Goal: Information Seeking & Learning: Learn about a topic

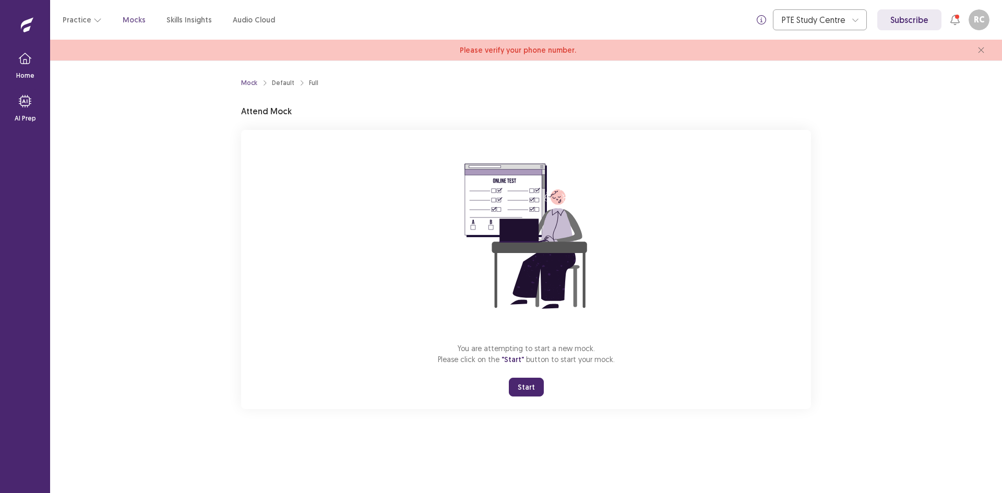
click at [522, 387] on button "Start" at bounding box center [526, 387] width 35 height 19
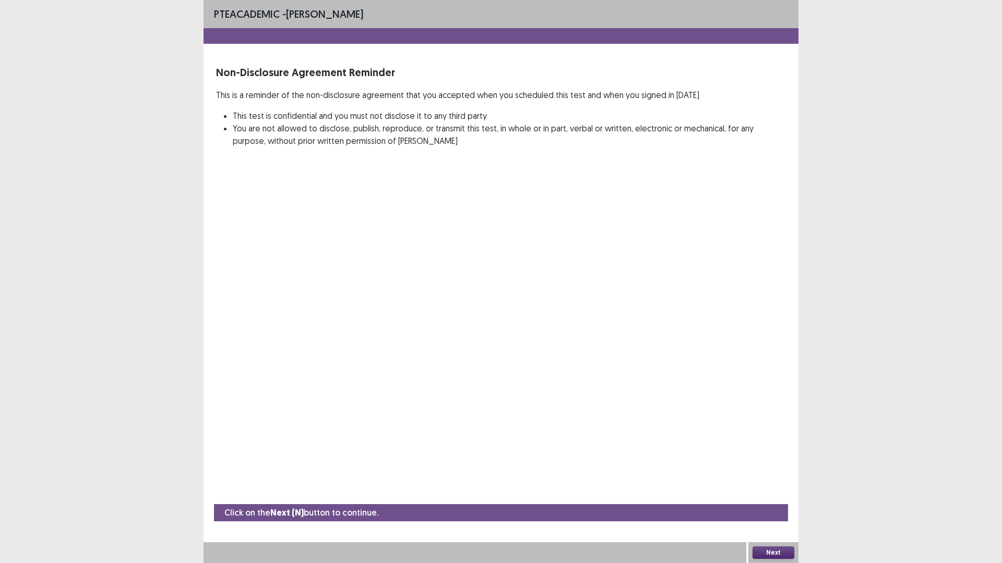
click at [777, 493] on button "Next" at bounding box center [773, 553] width 42 height 13
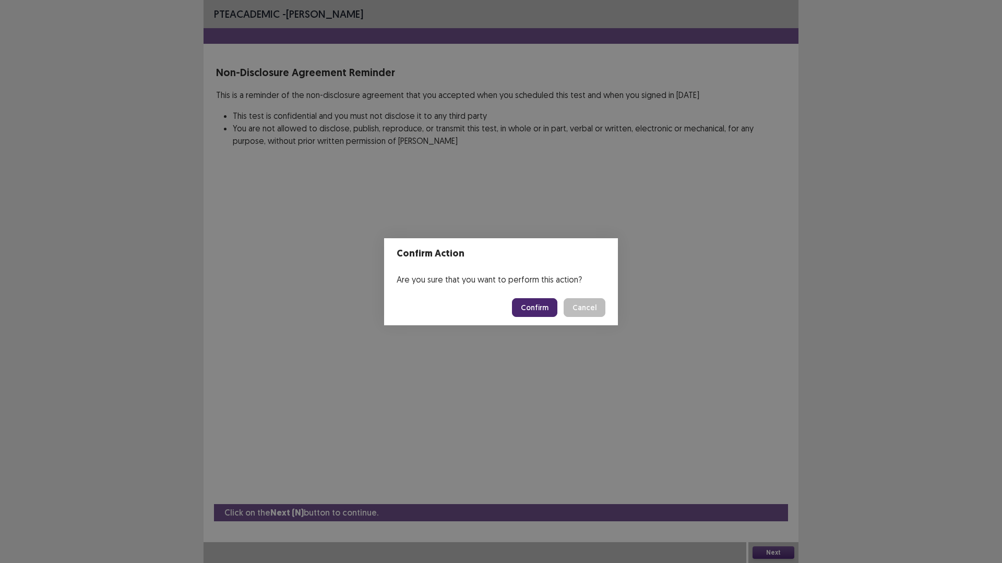
click at [546, 309] on button "Confirm" at bounding box center [534, 307] width 45 height 19
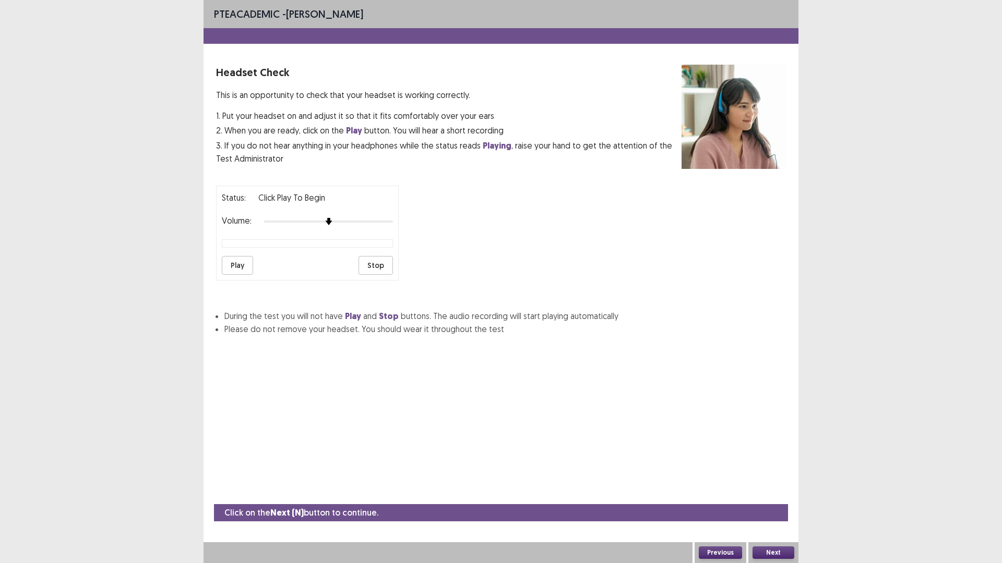
click at [229, 268] on button "Play" at bounding box center [237, 265] width 31 height 19
click at [771, 493] on button "Next" at bounding box center [773, 553] width 42 height 13
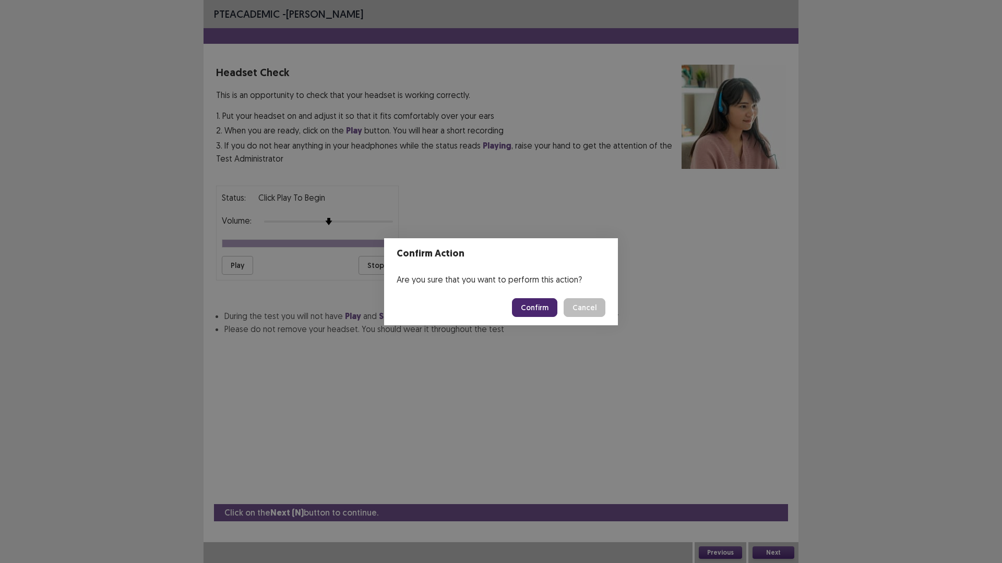
click at [533, 305] on button "Confirm" at bounding box center [534, 307] width 45 height 19
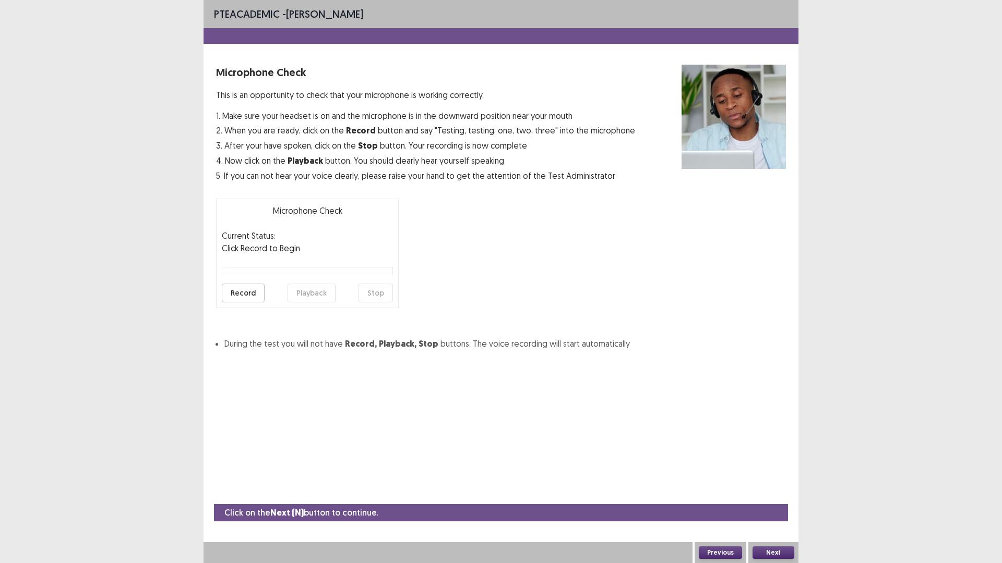
click at [242, 284] on button "Record" at bounding box center [243, 293] width 43 height 19
click at [306, 293] on button "Playback" at bounding box center [311, 293] width 48 height 19
click at [779, 493] on button "Next" at bounding box center [773, 553] width 42 height 13
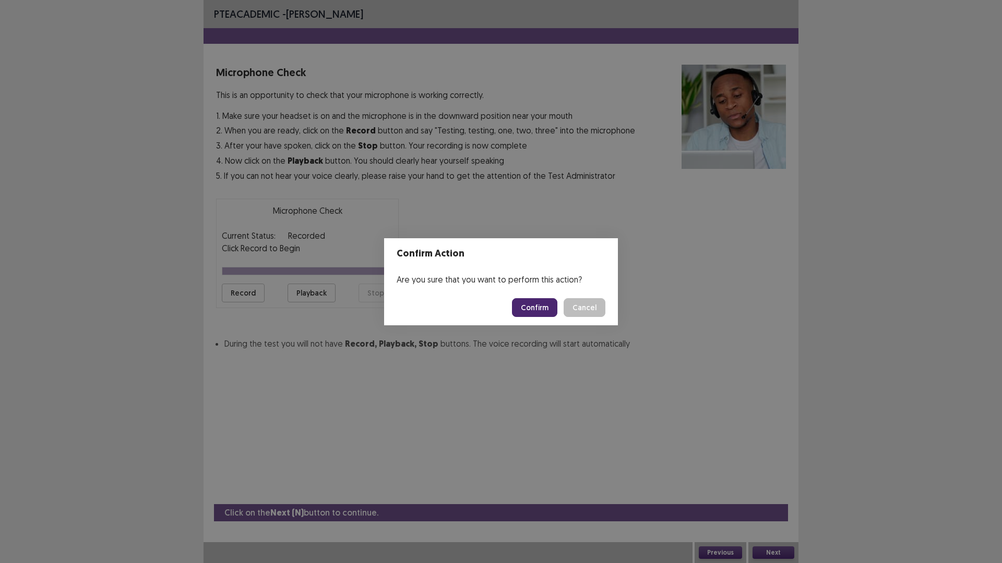
click at [529, 308] on button "Confirm" at bounding box center [534, 307] width 45 height 19
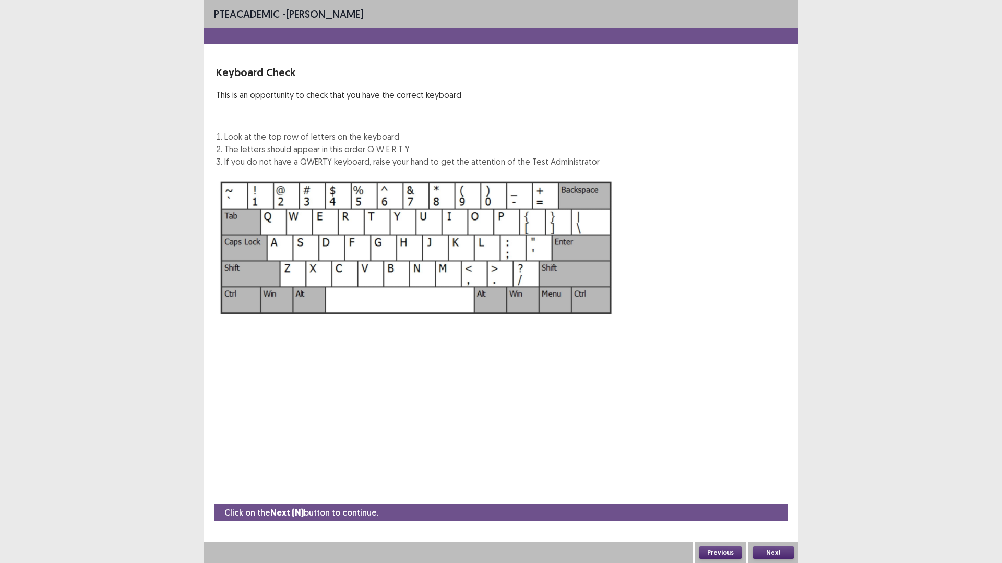
click at [778, 493] on button "Next" at bounding box center [773, 553] width 42 height 13
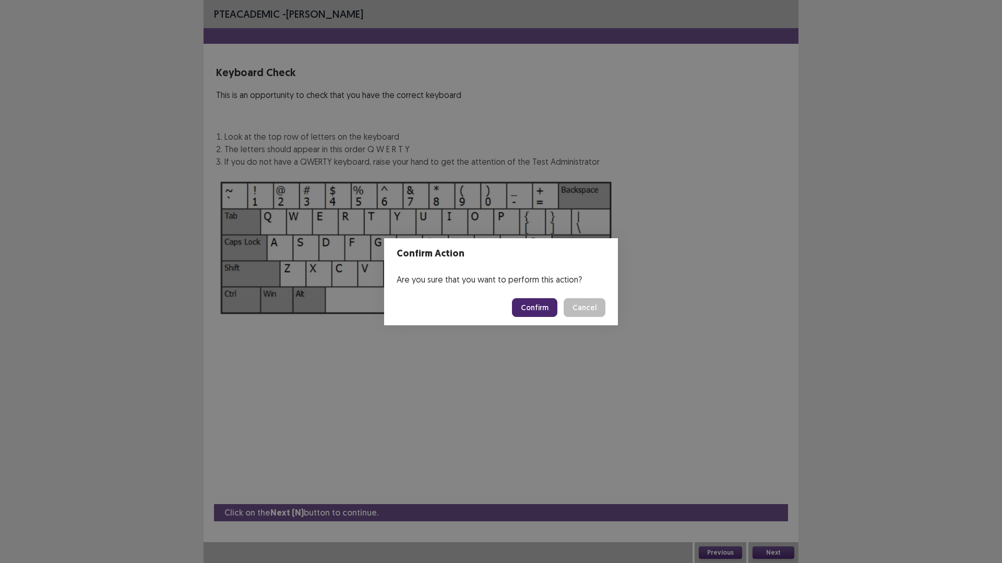
click at [527, 305] on button "Confirm" at bounding box center [534, 307] width 45 height 19
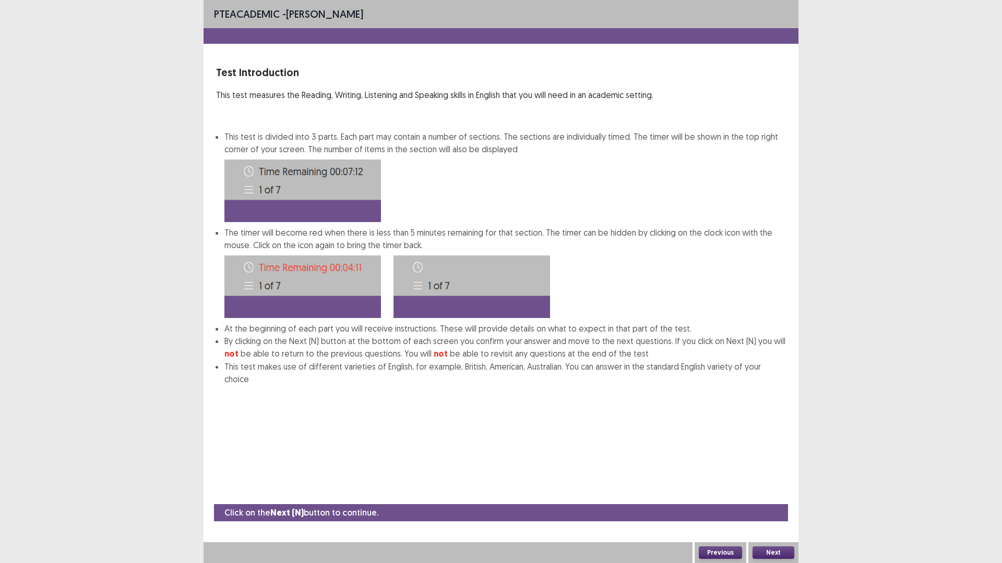
click at [767, 493] on button "Next" at bounding box center [773, 553] width 42 height 13
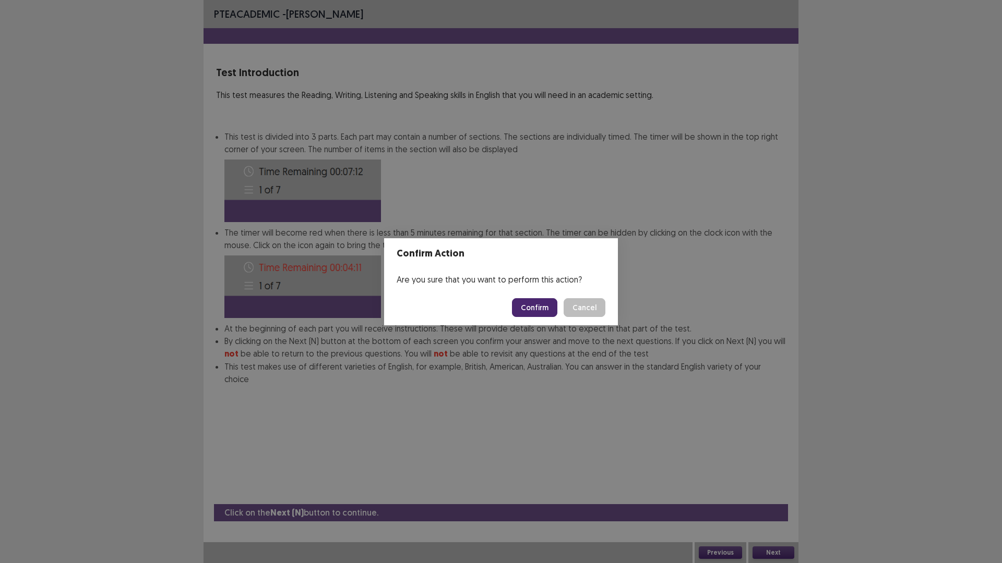
click at [533, 311] on button "Confirm" at bounding box center [534, 307] width 45 height 19
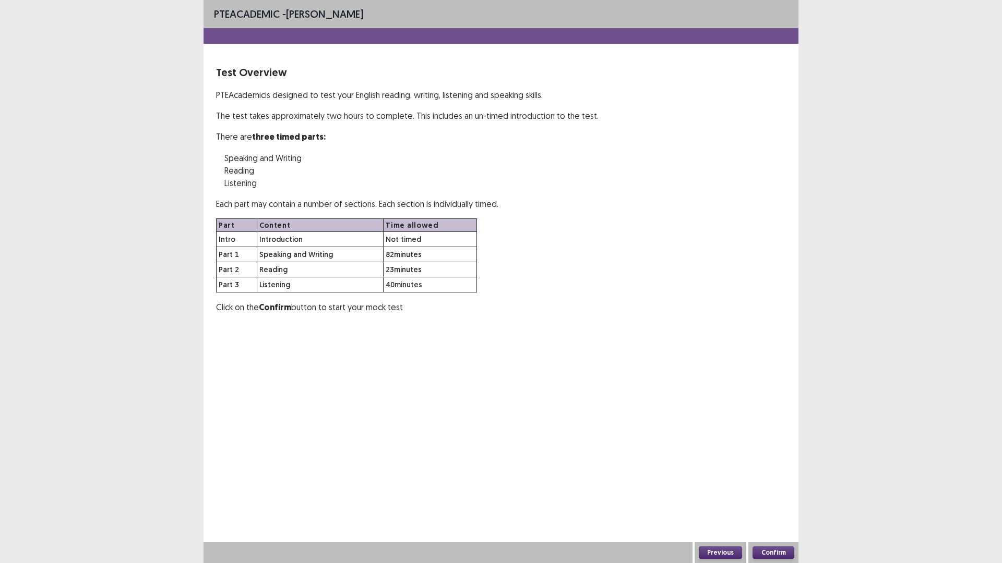
click at [772, 493] on button "Confirm" at bounding box center [773, 553] width 42 height 13
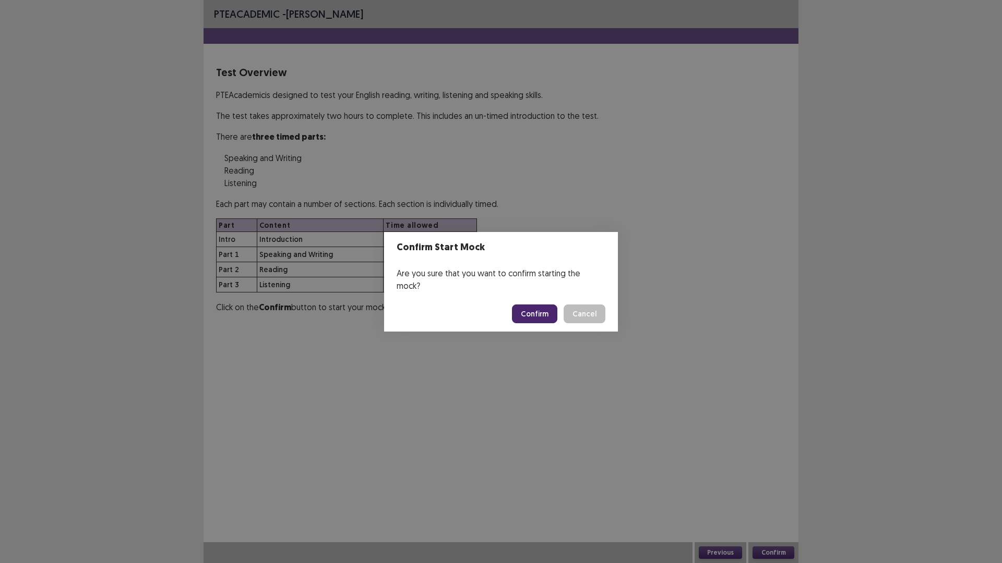
click at [531, 308] on button "Confirm" at bounding box center [534, 314] width 45 height 19
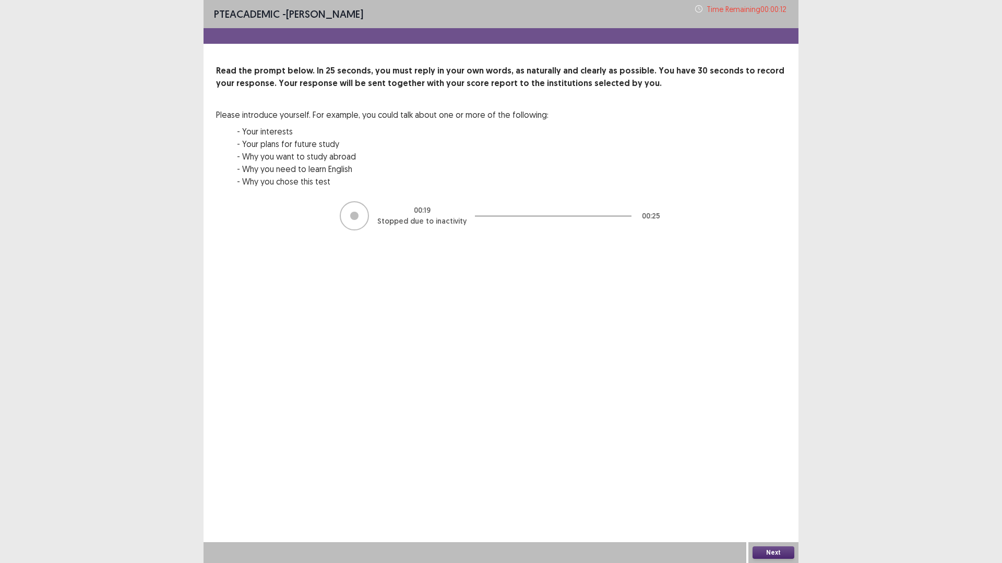
click at [768, 493] on button "Next" at bounding box center [773, 553] width 42 height 13
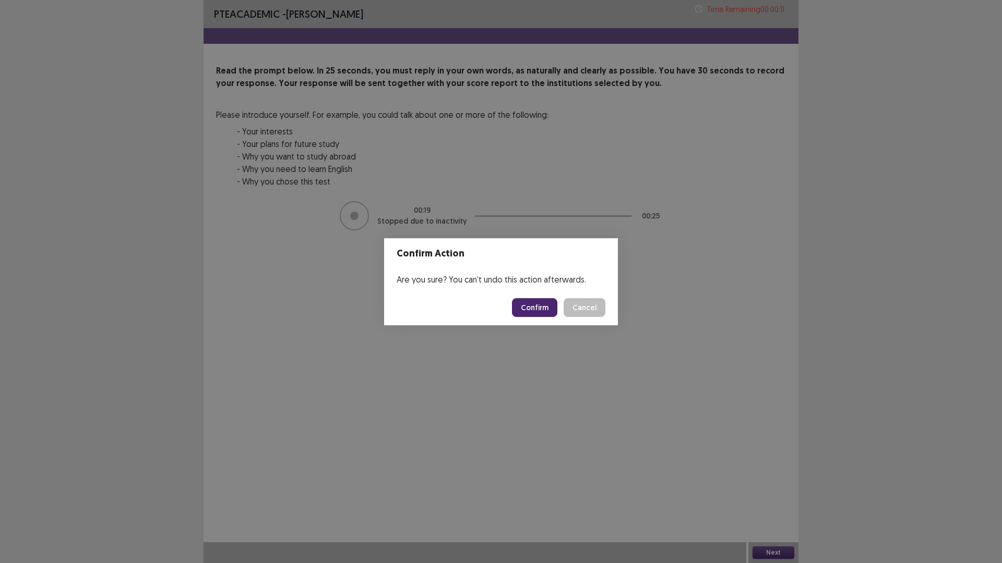
click at [529, 305] on button "Confirm" at bounding box center [534, 307] width 45 height 19
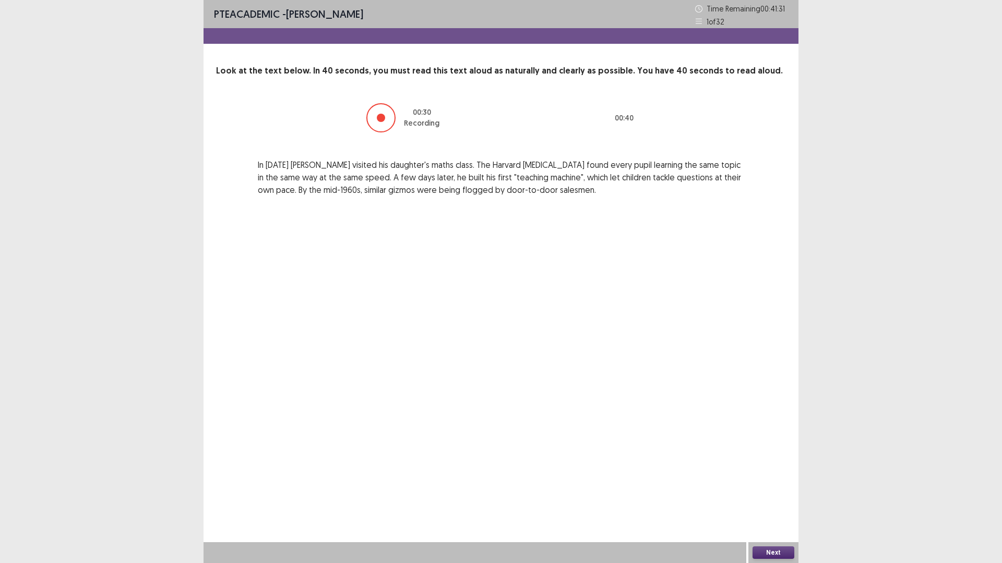
click at [775, 493] on button "Next" at bounding box center [773, 553] width 42 height 13
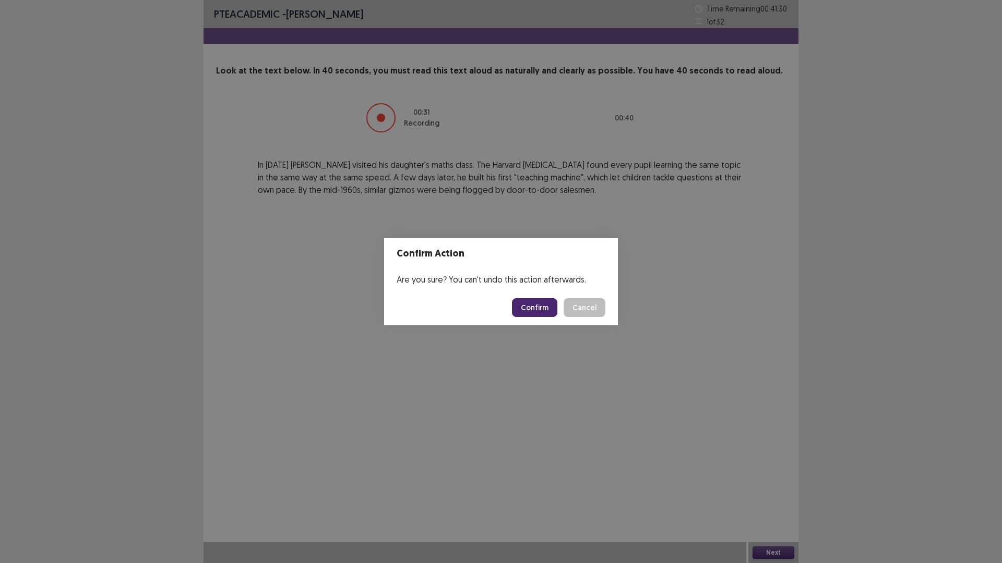
click at [532, 304] on button "Confirm" at bounding box center [534, 307] width 45 height 19
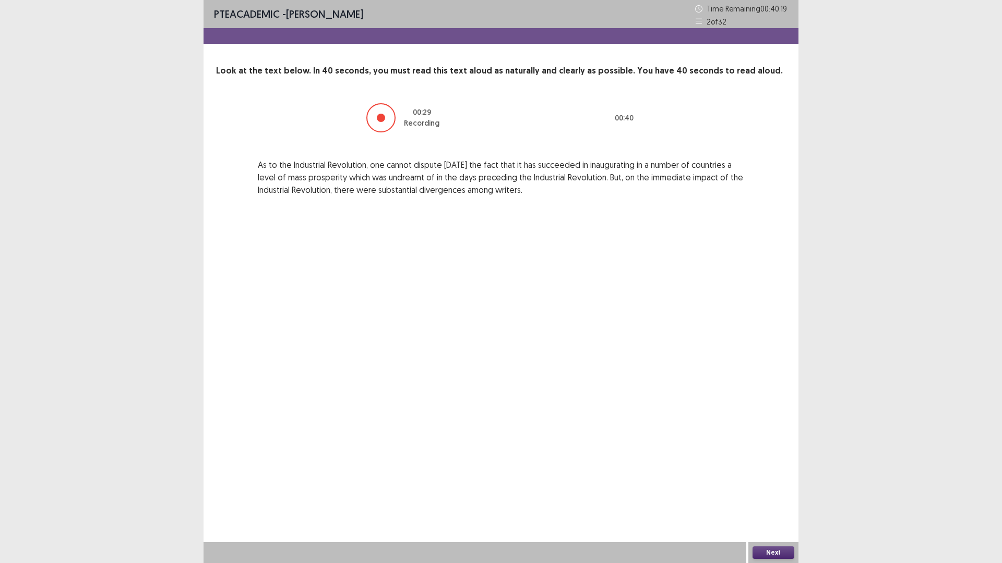
click at [775, 493] on button "Next" at bounding box center [773, 553] width 42 height 13
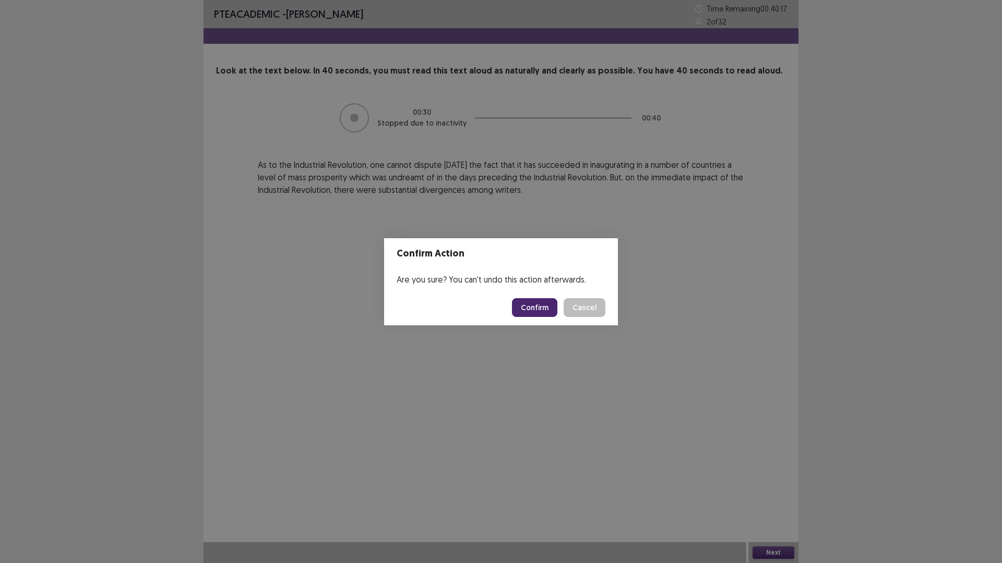
click at [525, 309] on button "Confirm" at bounding box center [534, 307] width 45 height 19
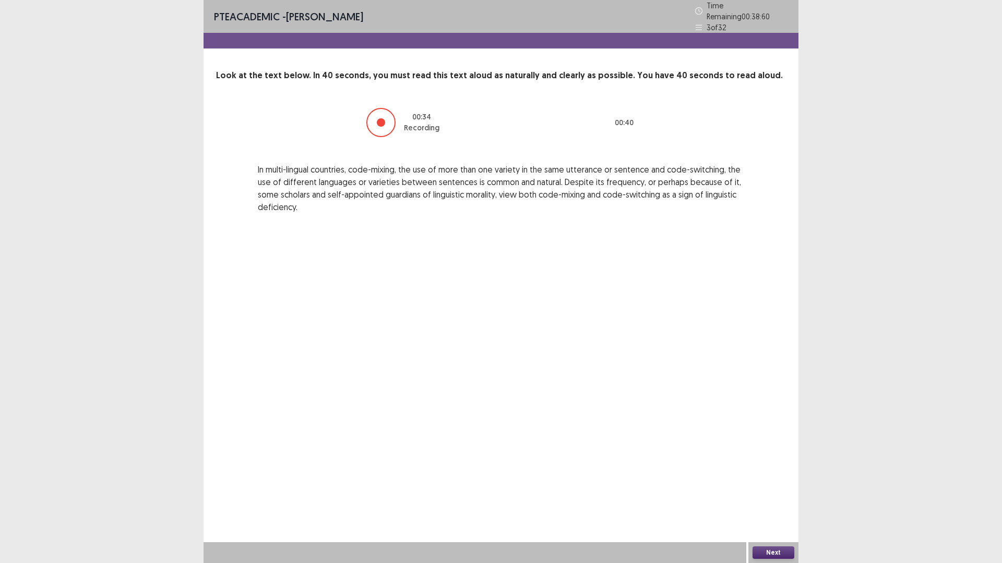
click at [753, 493] on button "Next" at bounding box center [773, 553] width 42 height 13
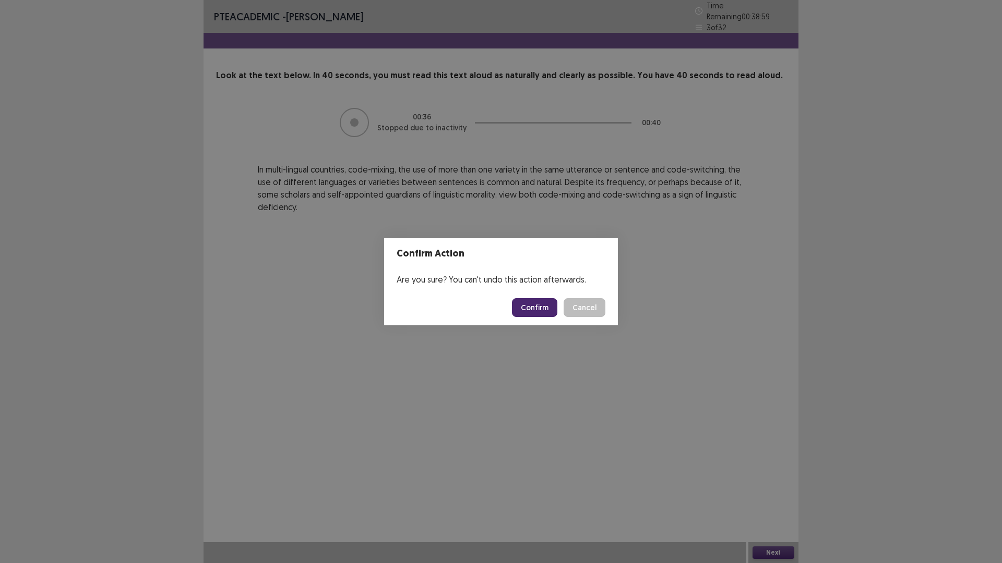
click at [545, 313] on button "Confirm" at bounding box center [534, 307] width 45 height 19
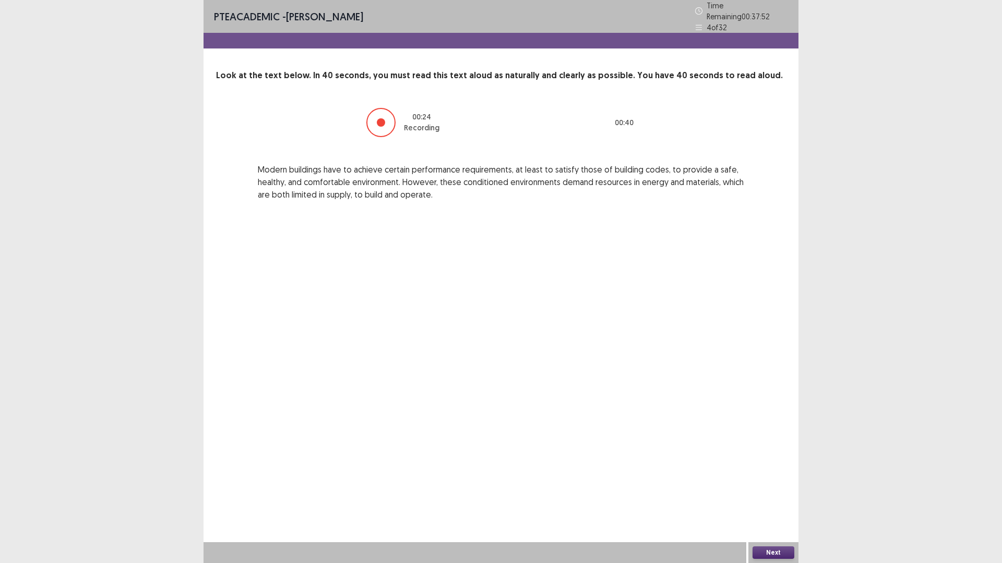
click at [772, 493] on button "Next" at bounding box center [773, 553] width 42 height 13
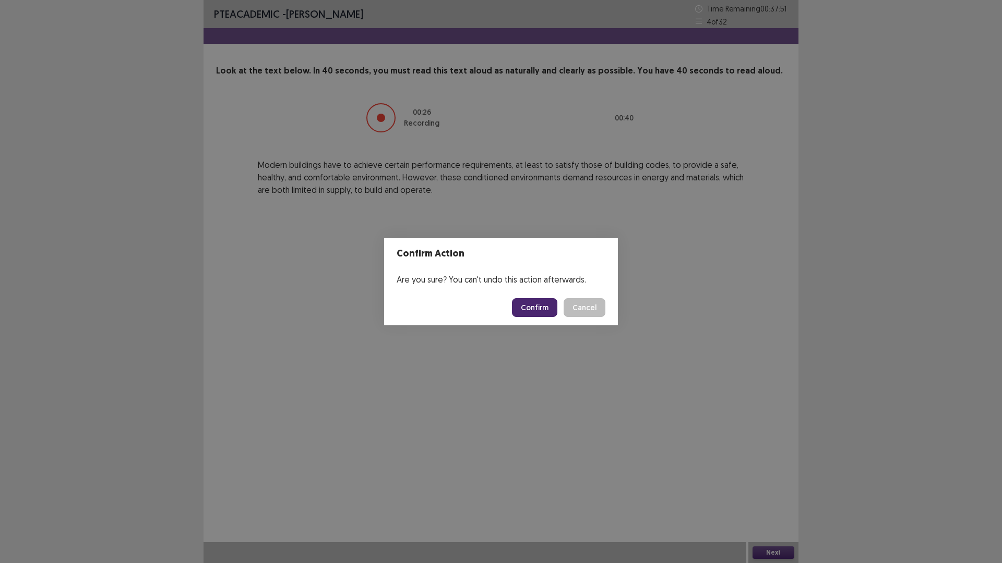
click at [537, 307] on button "Confirm" at bounding box center [534, 307] width 45 height 19
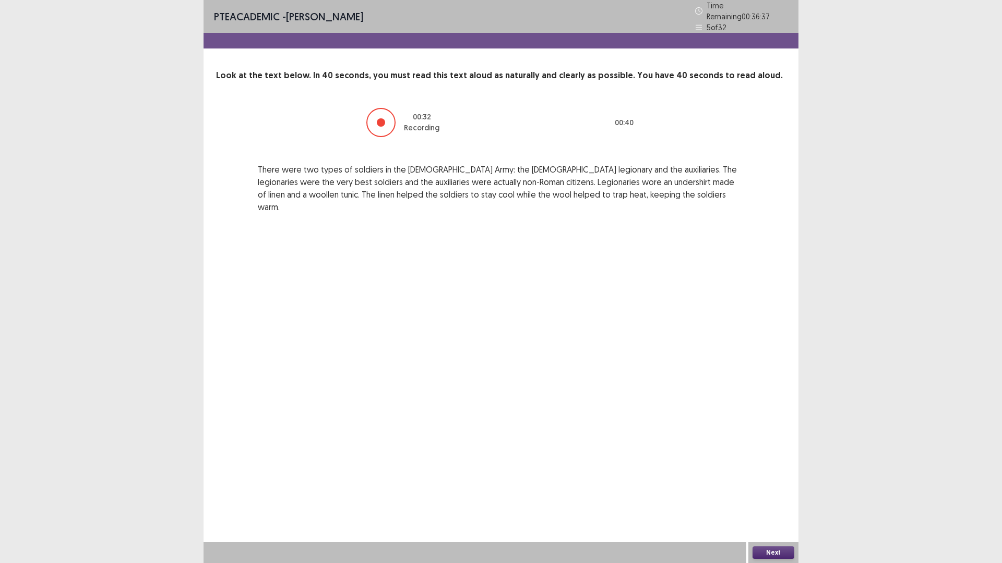
click at [786, 493] on button "Next" at bounding box center [773, 553] width 42 height 13
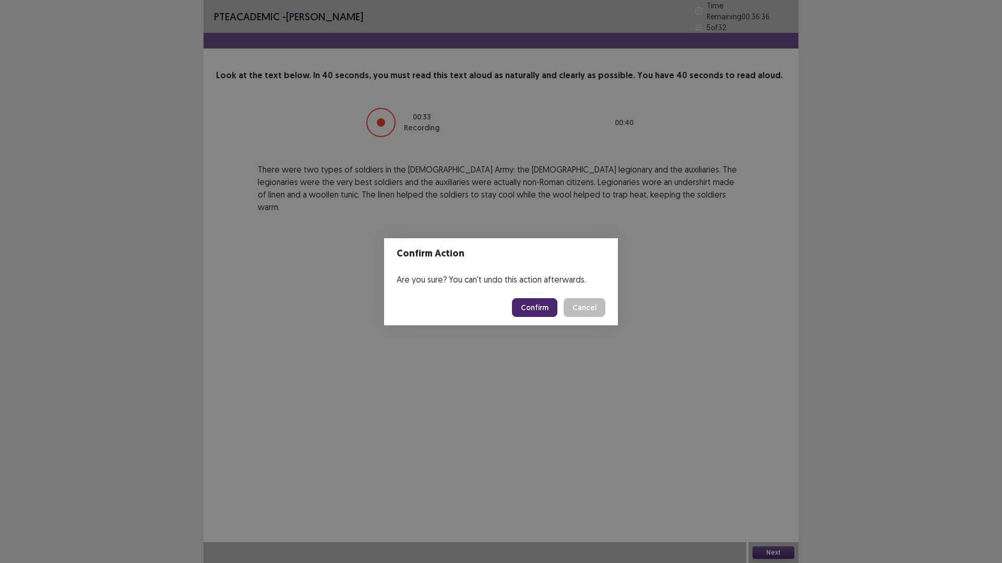
click at [520, 306] on button "Confirm" at bounding box center [534, 307] width 45 height 19
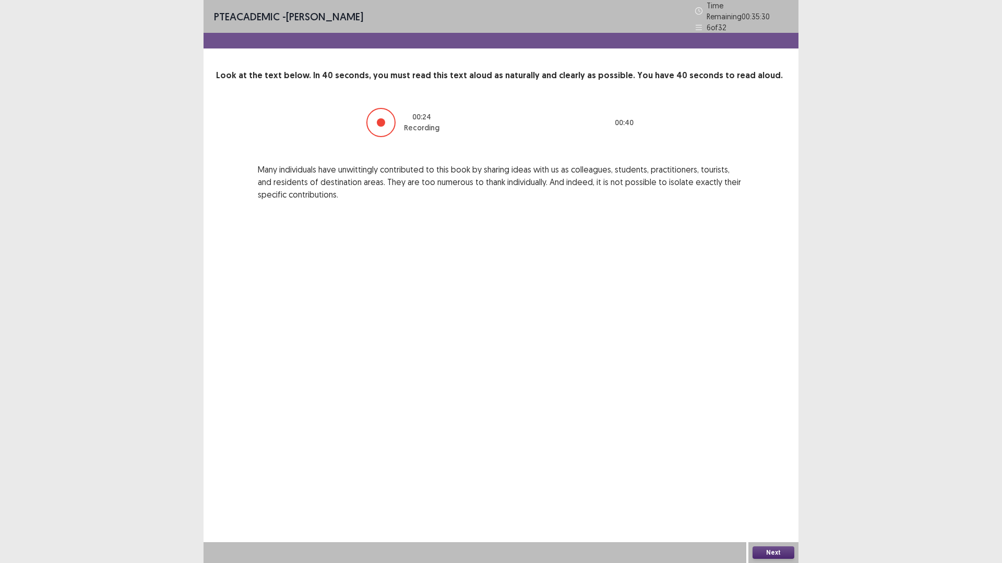
click at [773, 493] on button "Next" at bounding box center [773, 553] width 42 height 13
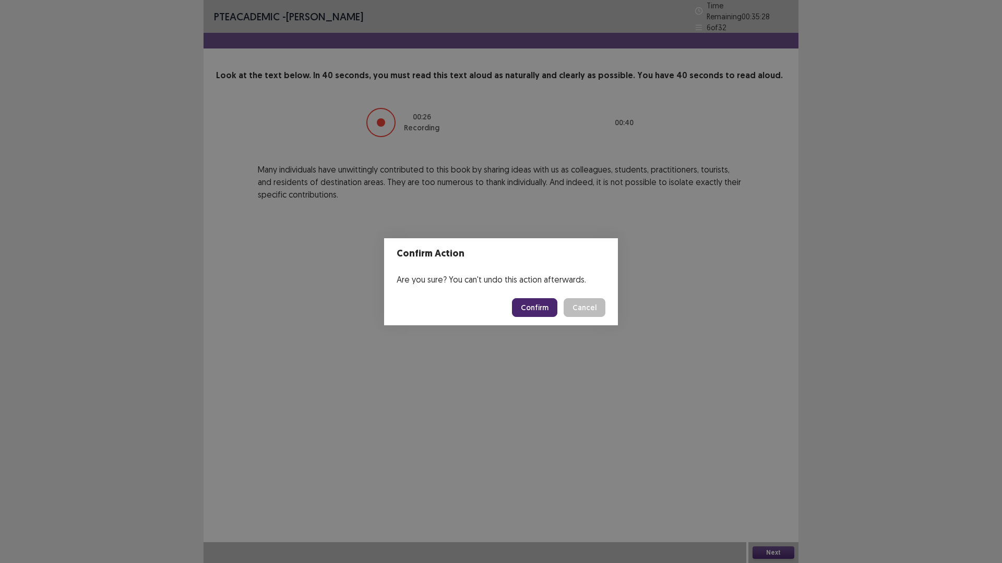
click at [534, 308] on button "Confirm" at bounding box center [534, 307] width 45 height 19
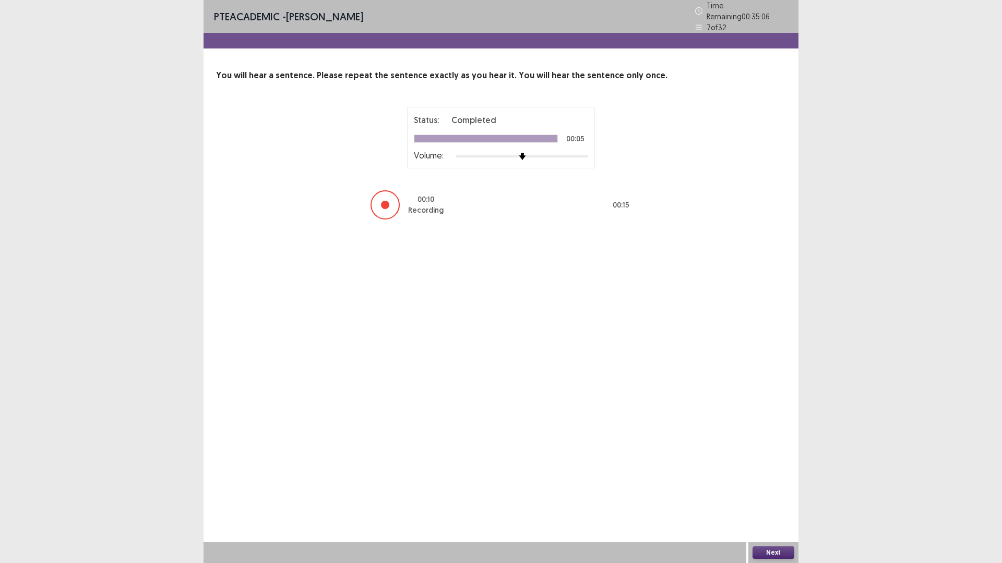
click at [775, 493] on button "Next" at bounding box center [773, 553] width 42 height 13
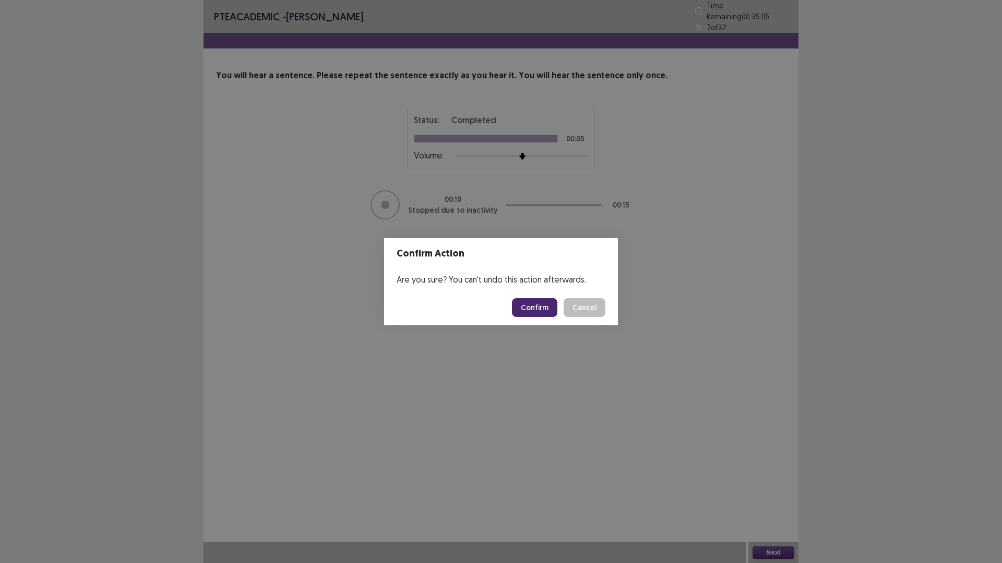
click at [527, 305] on button "Confirm" at bounding box center [534, 307] width 45 height 19
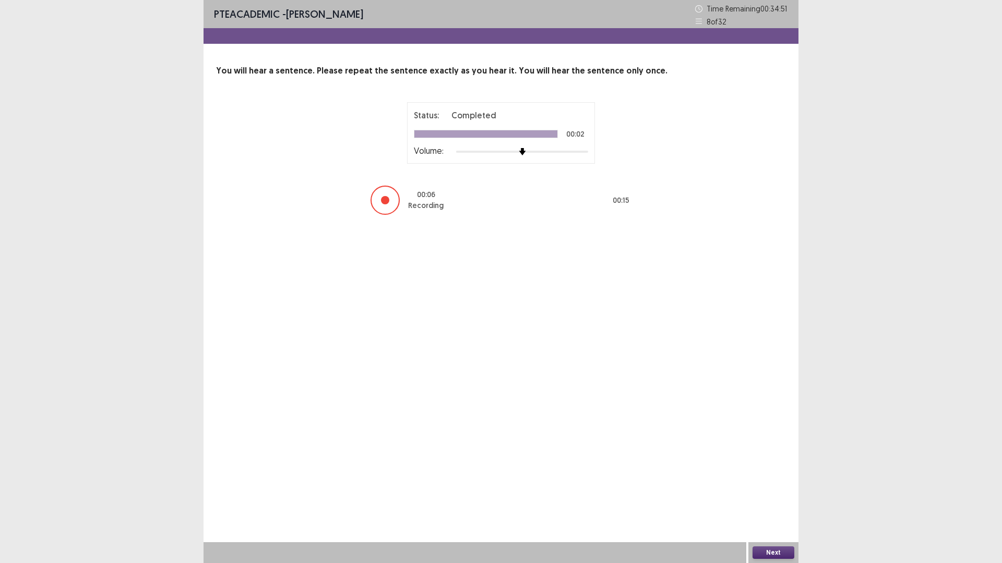
click at [779, 493] on button "Next" at bounding box center [773, 553] width 42 height 13
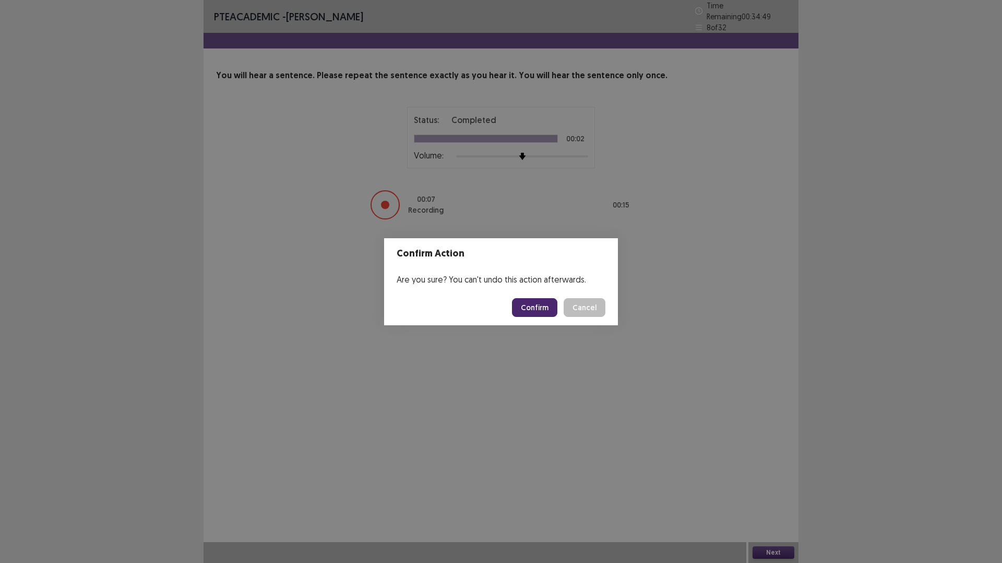
click at [538, 307] on button "Confirm" at bounding box center [534, 307] width 45 height 19
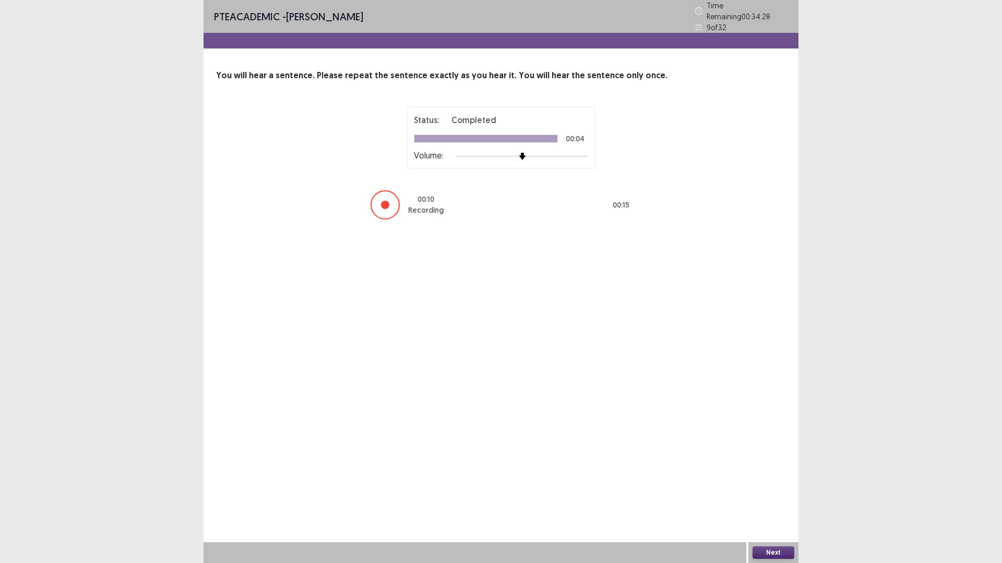
click at [775, 493] on button "Next" at bounding box center [773, 553] width 42 height 13
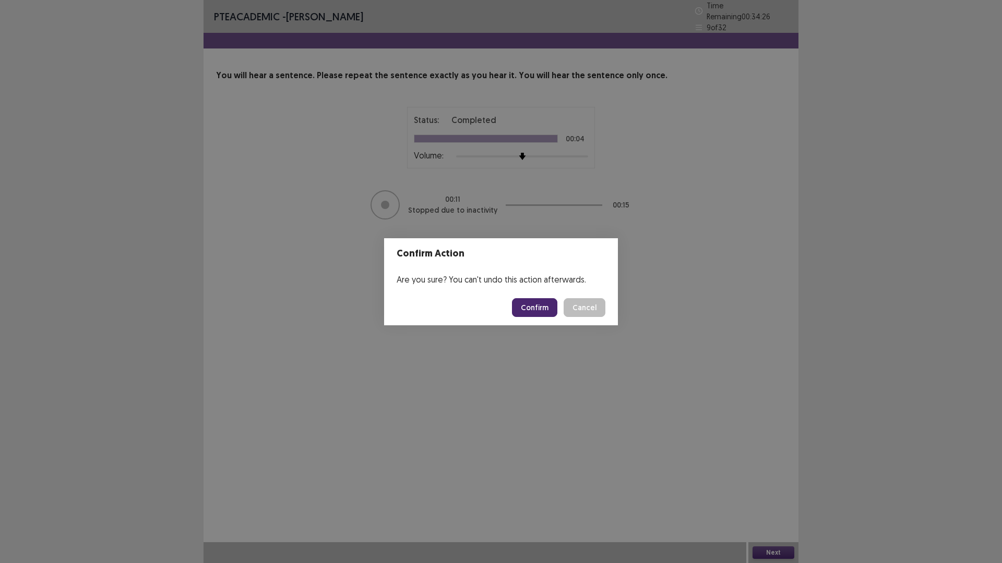
click at [532, 309] on button "Confirm" at bounding box center [534, 307] width 45 height 19
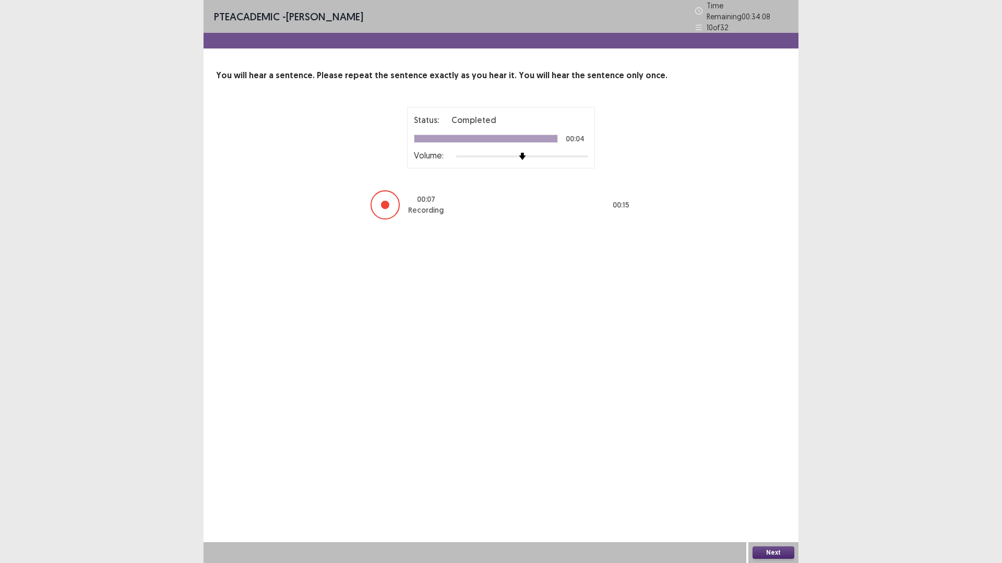
click at [763, 493] on button "Next" at bounding box center [773, 553] width 42 height 13
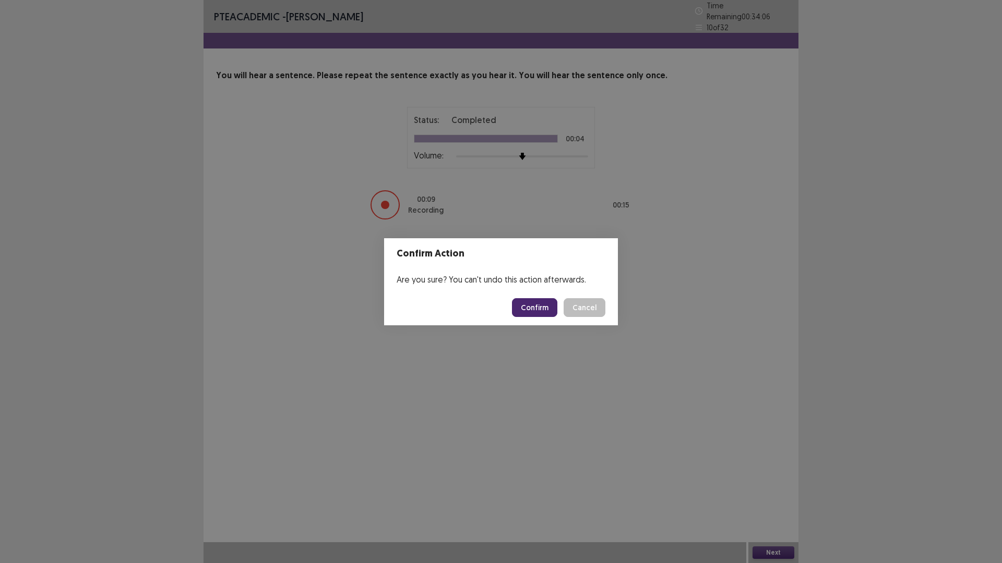
click at [524, 302] on button "Confirm" at bounding box center [534, 307] width 45 height 19
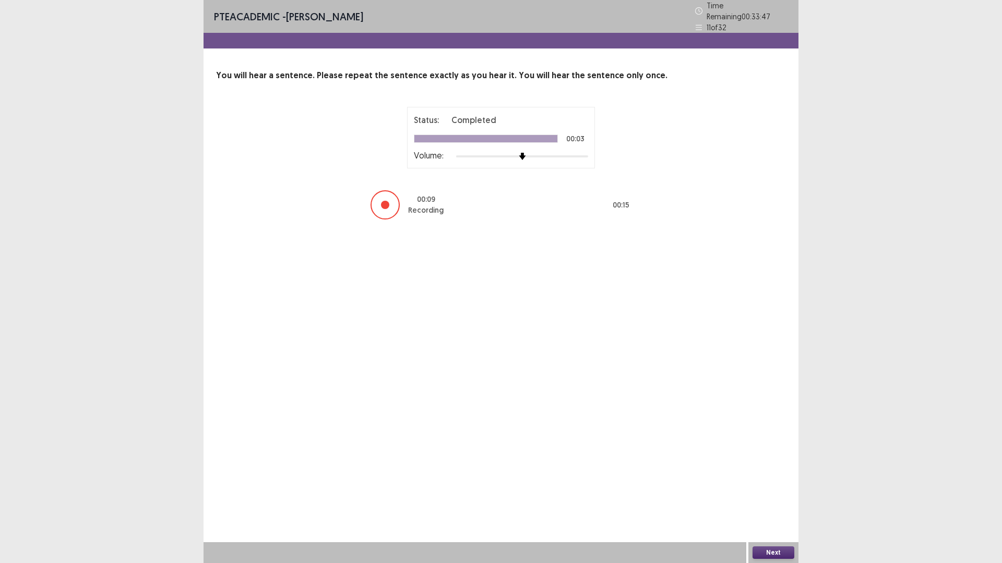
click at [780, 493] on button "Next" at bounding box center [773, 553] width 42 height 13
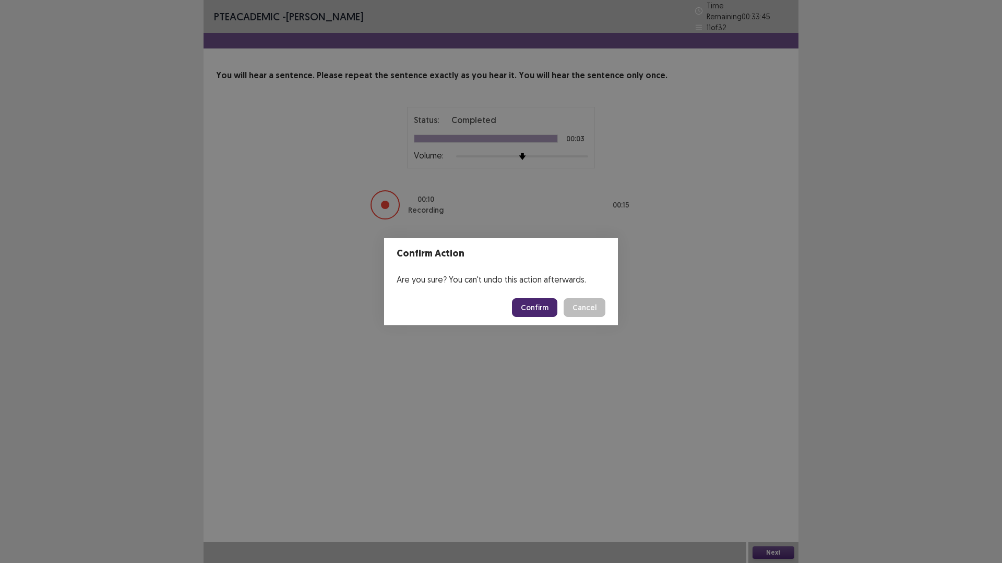
click at [536, 301] on button "Confirm" at bounding box center [534, 307] width 45 height 19
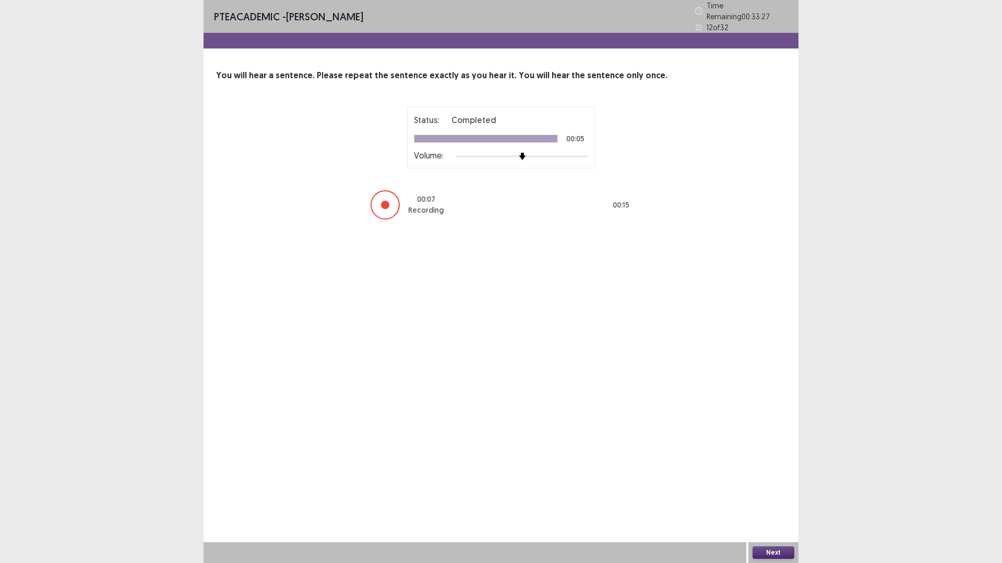
click at [782, 493] on button "Next" at bounding box center [773, 553] width 42 height 13
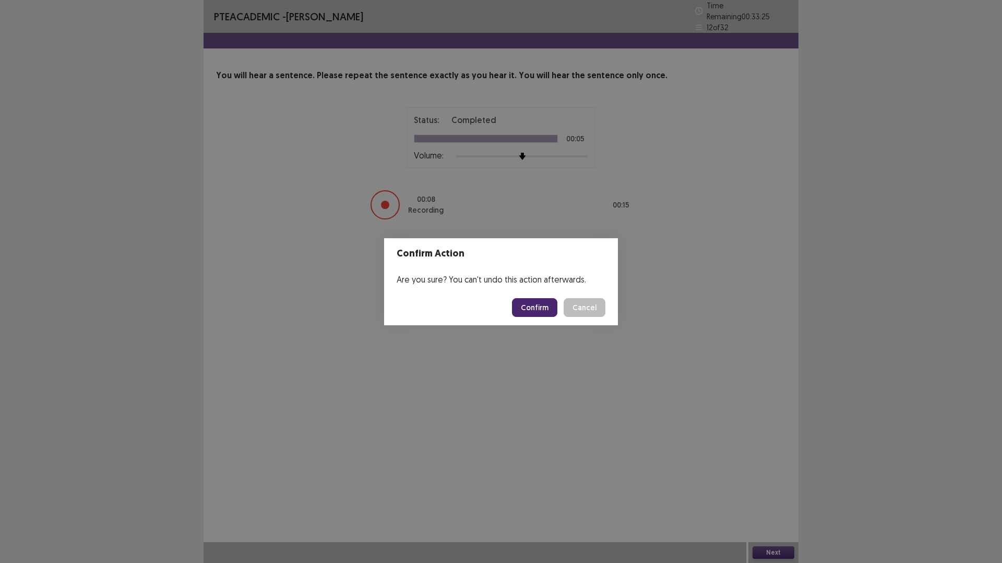
click at [531, 308] on button "Confirm" at bounding box center [534, 307] width 45 height 19
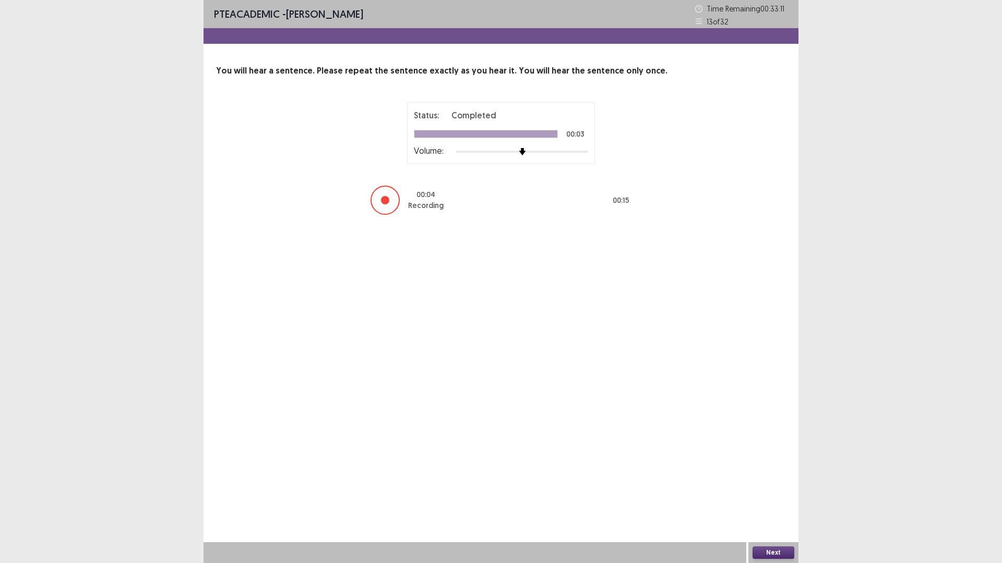
click at [782, 493] on button "Next" at bounding box center [773, 553] width 42 height 13
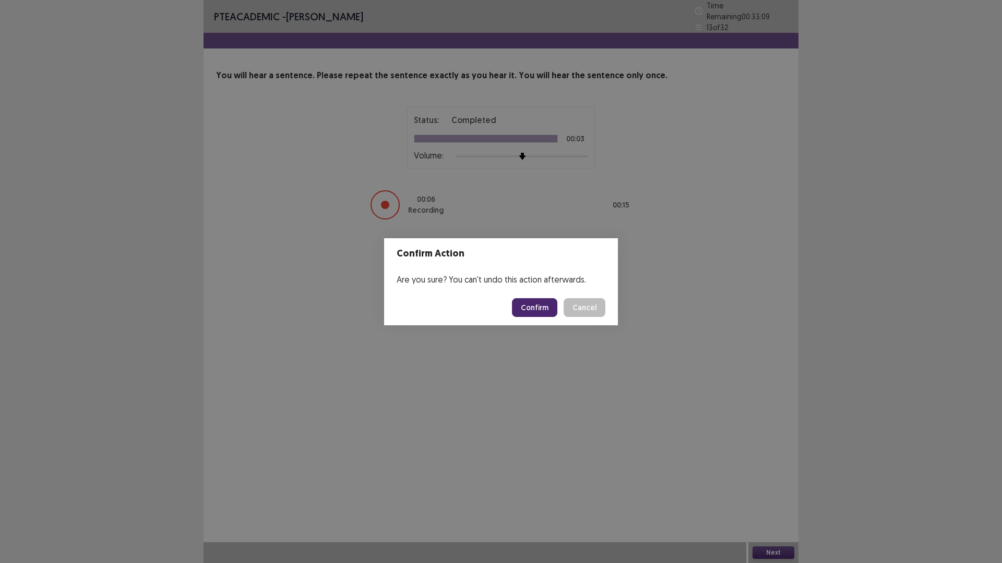
click at [539, 309] on button "Confirm" at bounding box center [534, 307] width 45 height 19
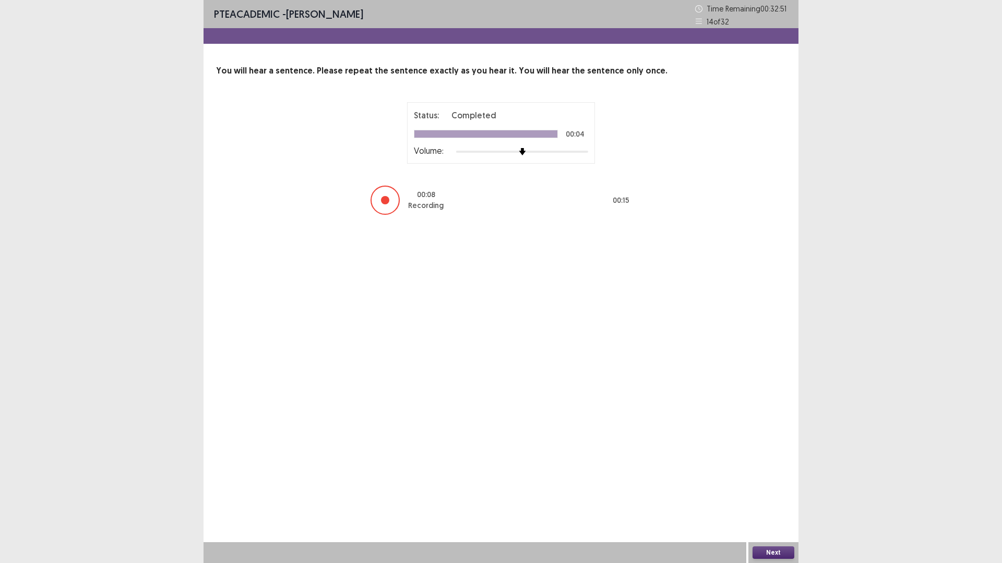
click at [771, 493] on button "Next" at bounding box center [773, 553] width 42 height 13
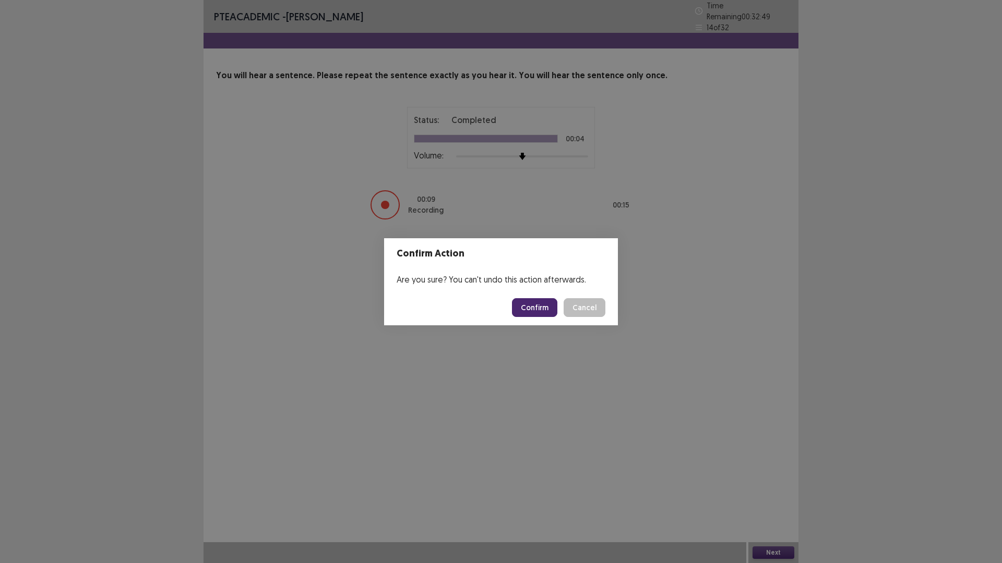
click at [539, 307] on button "Confirm" at bounding box center [534, 307] width 45 height 19
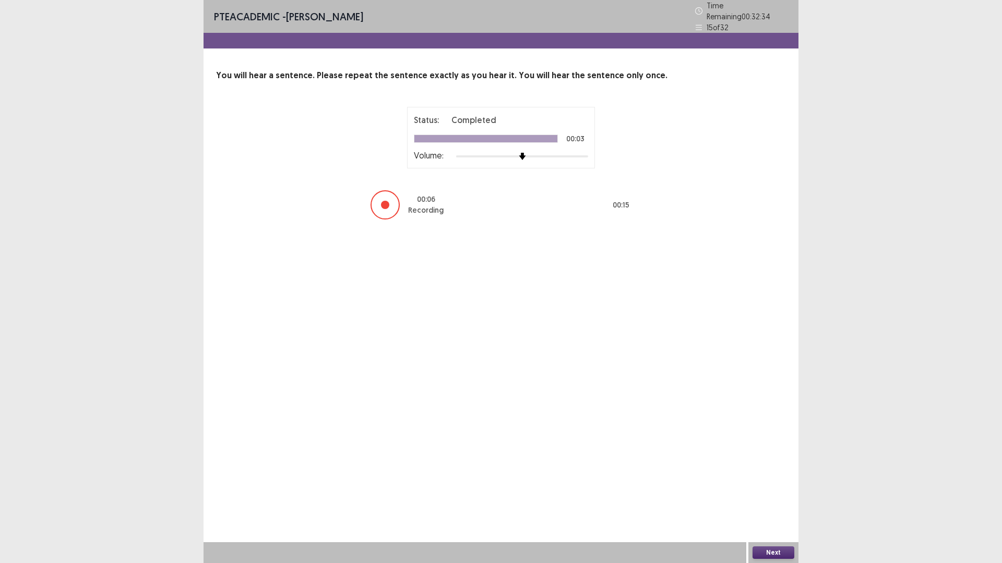
click at [760, 493] on button "Next" at bounding box center [773, 553] width 42 height 13
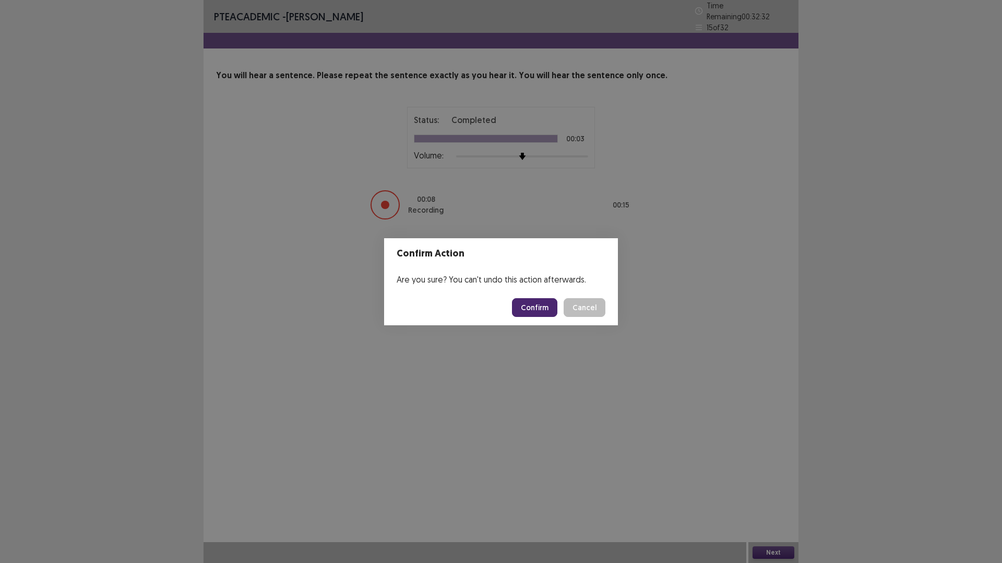
click at [530, 303] on button "Confirm" at bounding box center [534, 307] width 45 height 19
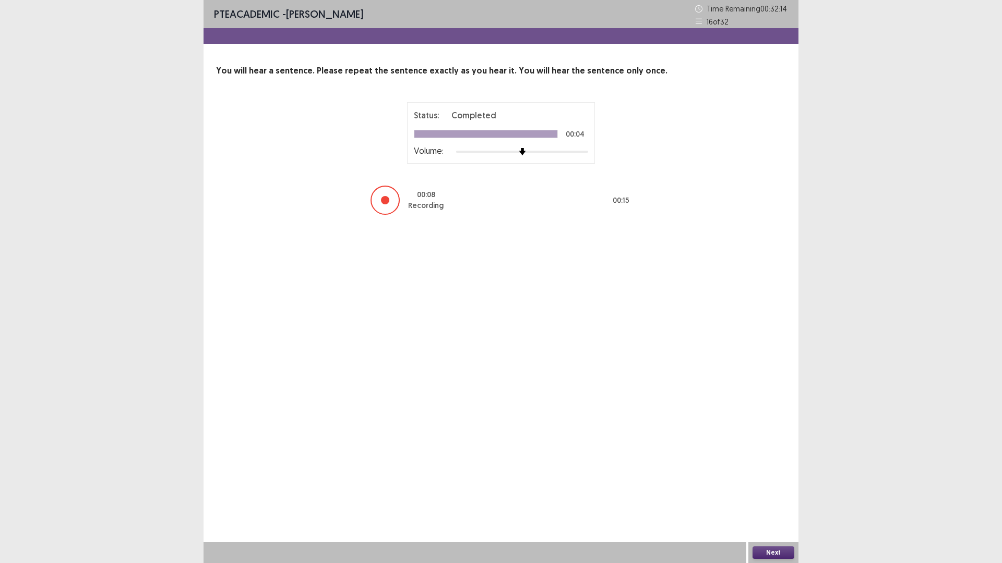
click at [773, 493] on button "Next" at bounding box center [773, 553] width 42 height 13
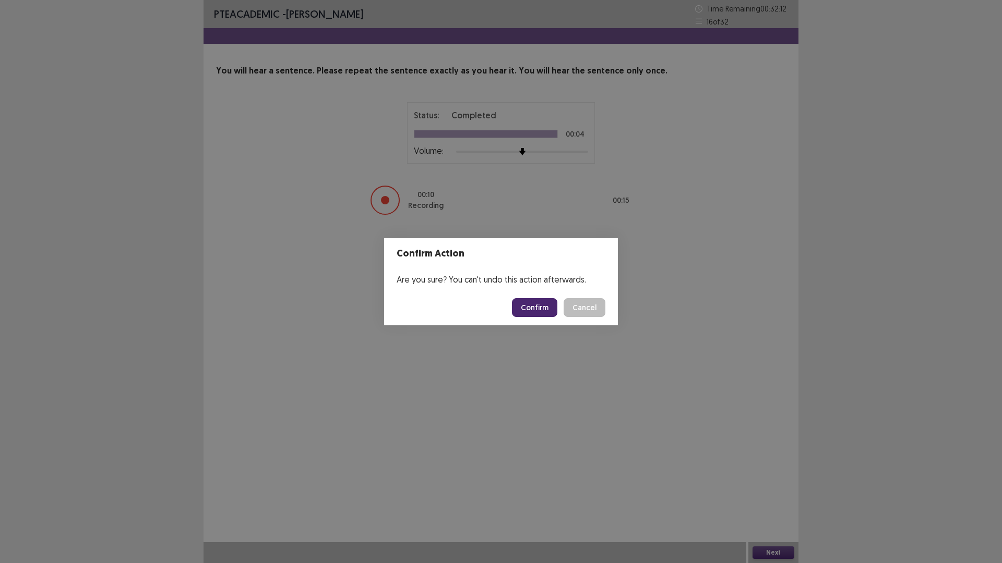
click at [533, 310] on button "Confirm" at bounding box center [534, 307] width 45 height 19
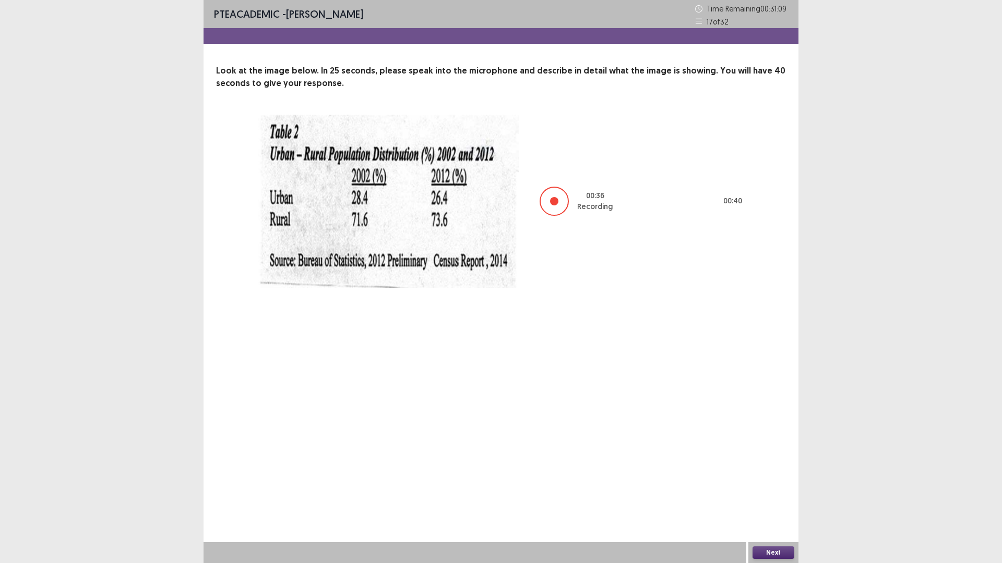
click at [758, 493] on button "Next" at bounding box center [773, 553] width 42 height 13
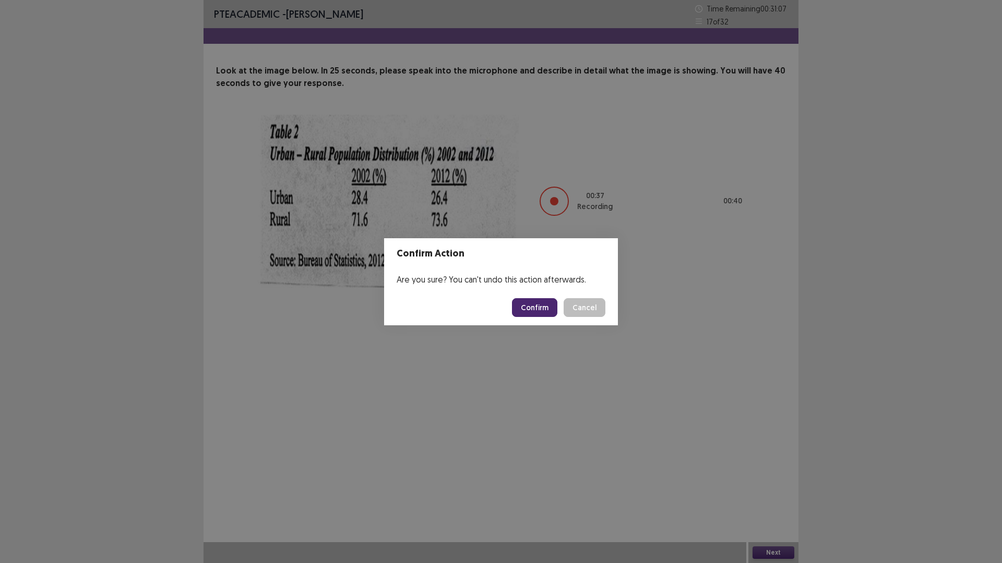
click at [527, 303] on button "Confirm" at bounding box center [534, 307] width 45 height 19
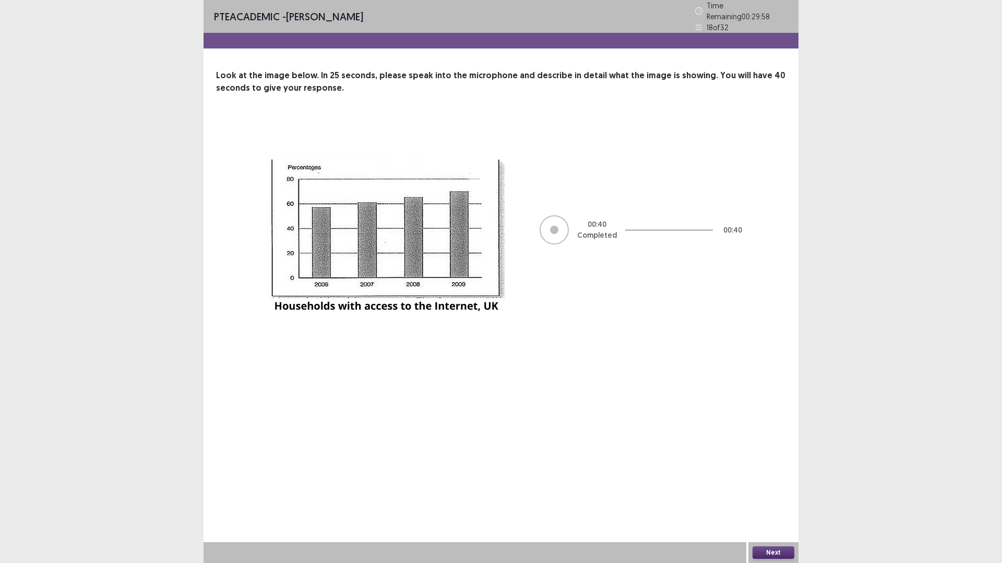
click at [777, 493] on button "Next" at bounding box center [773, 553] width 42 height 13
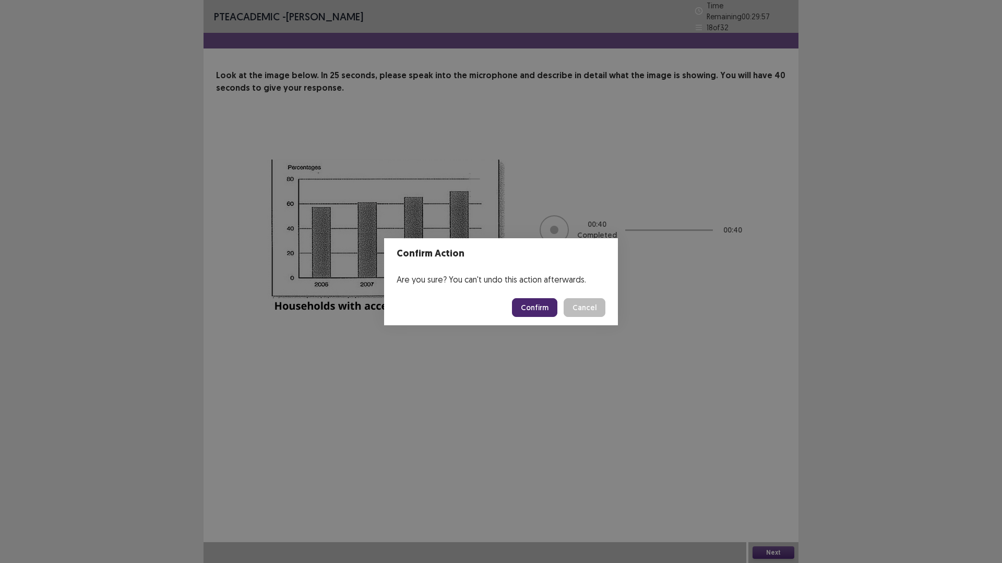
click at [528, 307] on button "Confirm" at bounding box center [534, 307] width 45 height 19
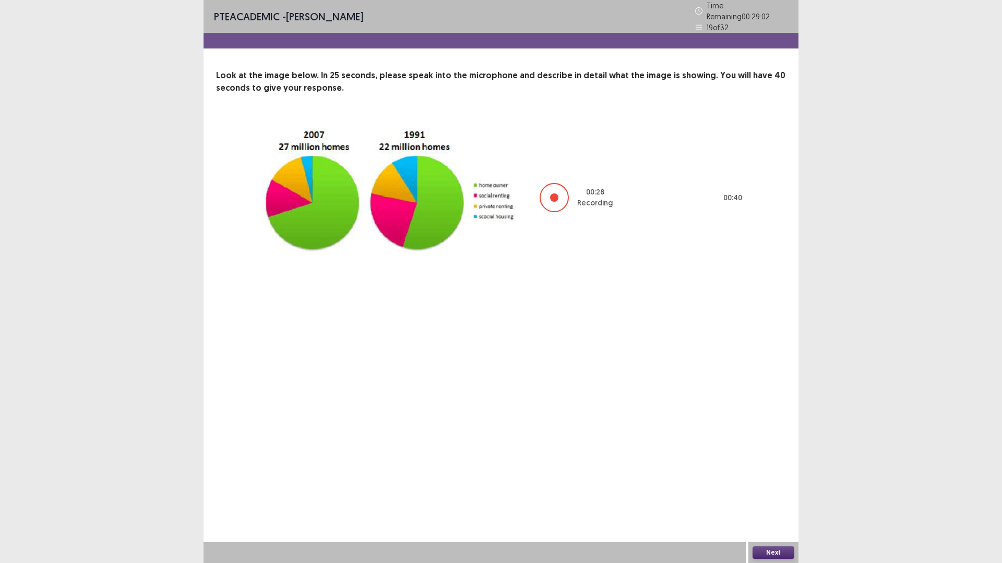
click at [780, 493] on button "Next" at bounding box center [773, 553] width 42 height 13
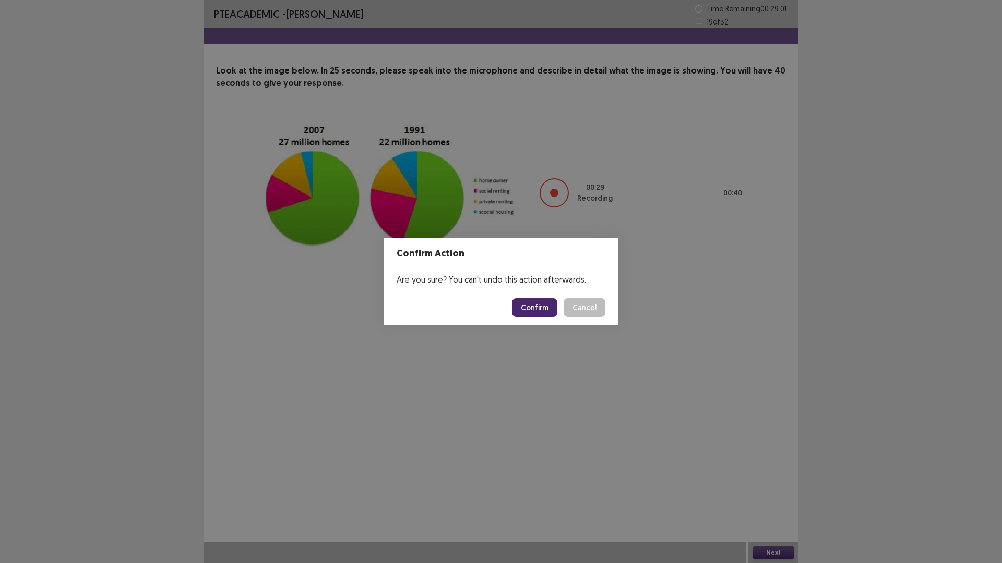
click at [543, 305] on button "Confirm" at bounding box center [534, 307] width 45 height 19
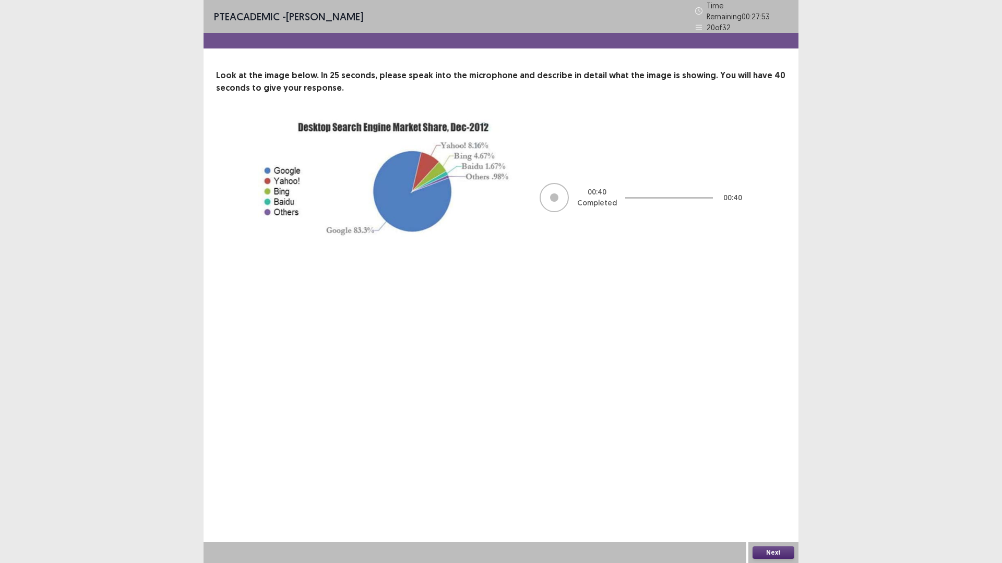
click at [772, 493] on button "Next" at bounding box center [773, 553] width 42 height 13
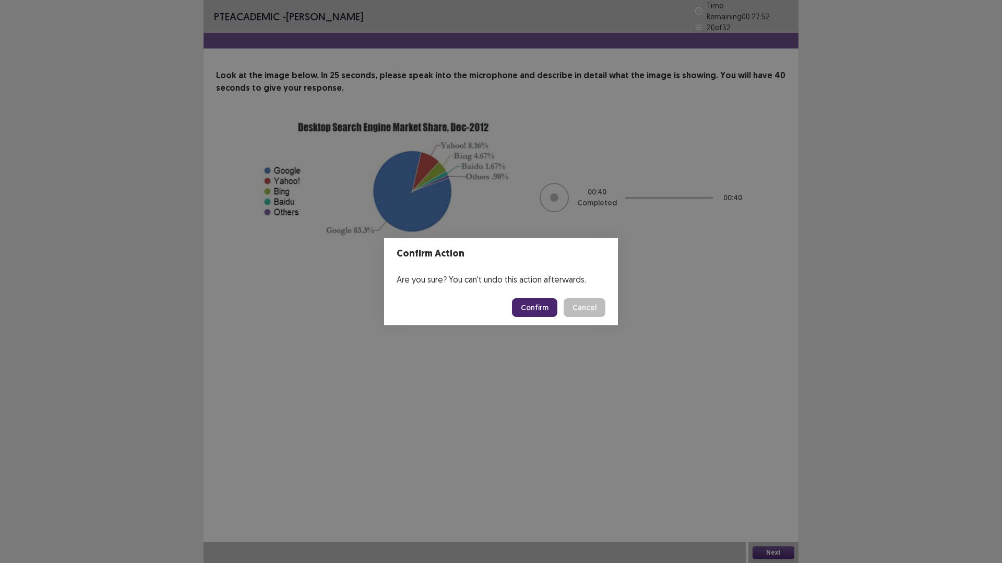
click at [521, 311] on button "Confirm" at bounding box center [534, 307] width 45 height 19
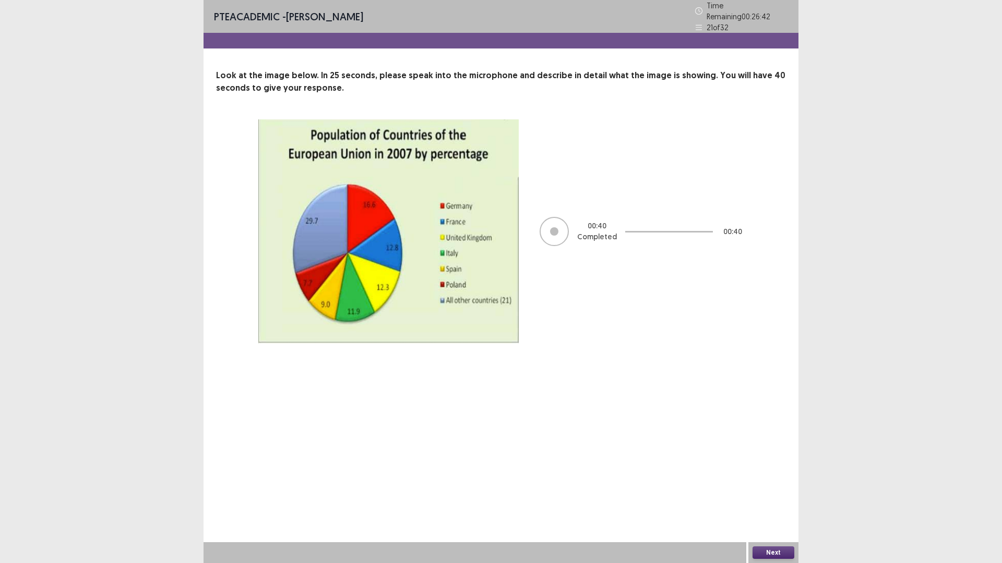
click at [785, 493] on button "Next" at bounding box center [773, 553] width 42 height 13
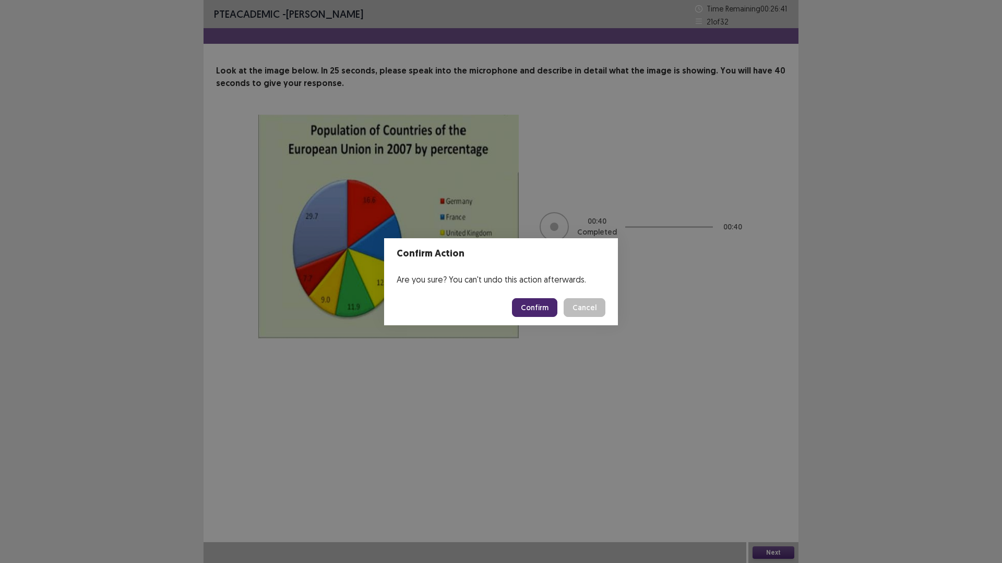
click at [541, 306] on button "Confirm" at bounding box center [534, 307] width 45 height 19
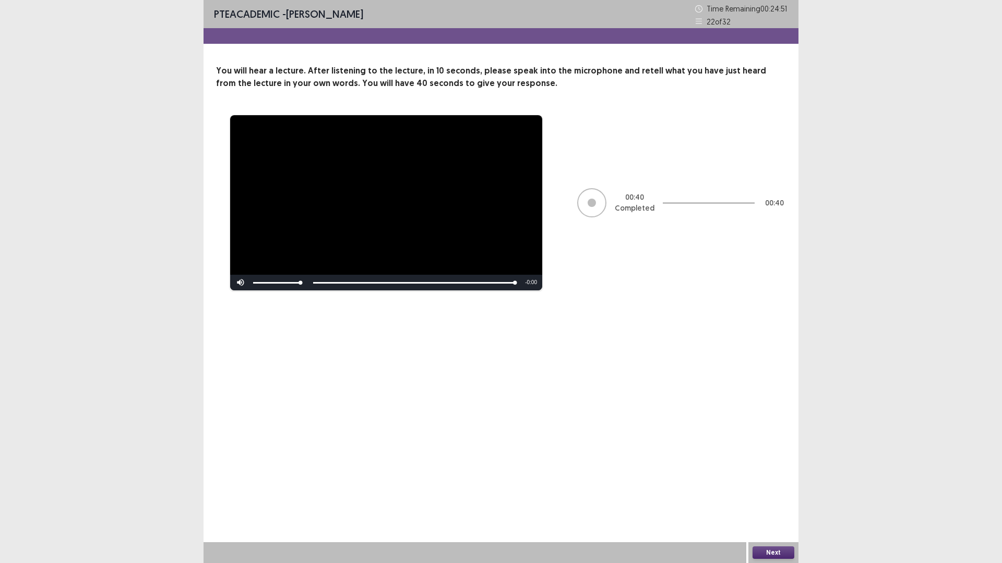
click at [780, 493] on button "Next" at bounding box center [773, 553] width 42 height 13
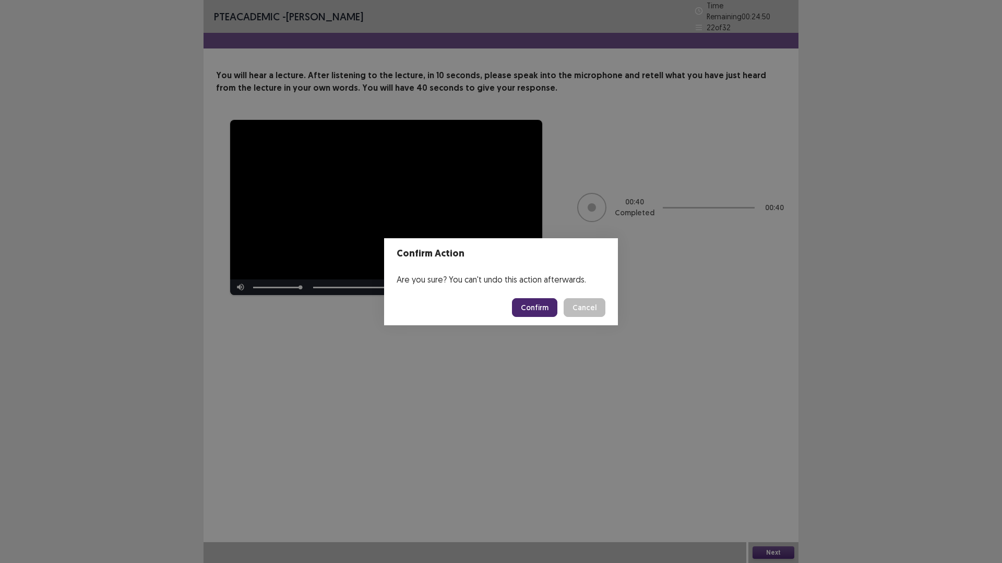
click at [532, 303] on button "Confirm" at bounding box center [534, 307] width 45 height 19
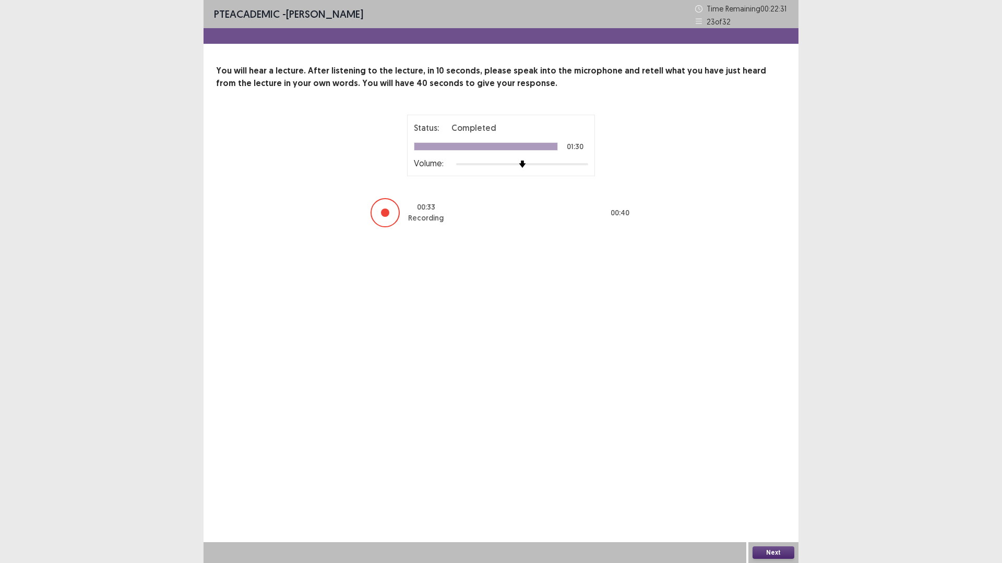
click at [763, 493] on button "Next" at bounding box center [773, 553] width 42 height 13
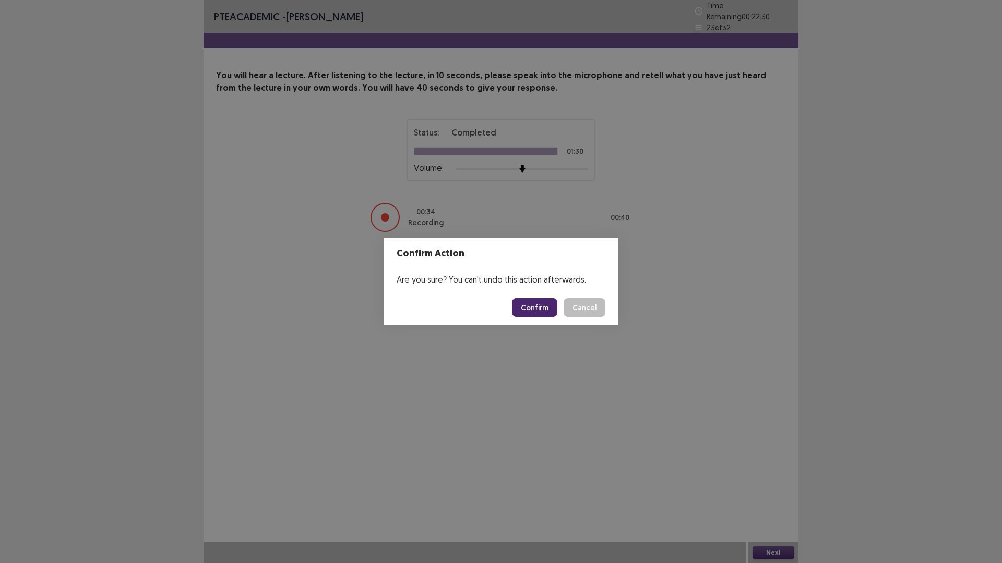
click at [527, 298] on button "Confirm" at bounding box center [534, 307] width 45 height 19
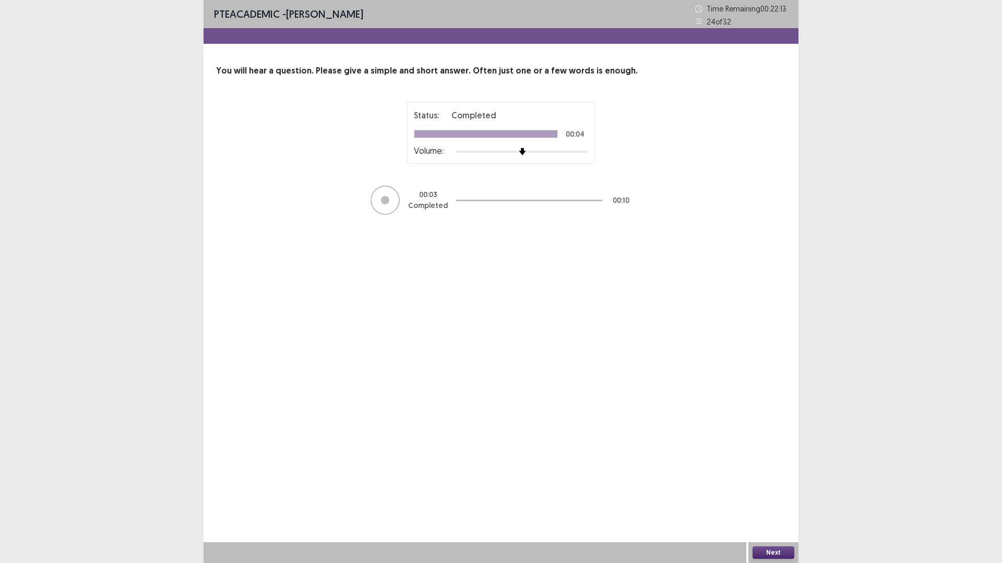
click at [771, 493] on button "Next" at bounding box center [773, 553] width 42 height 13
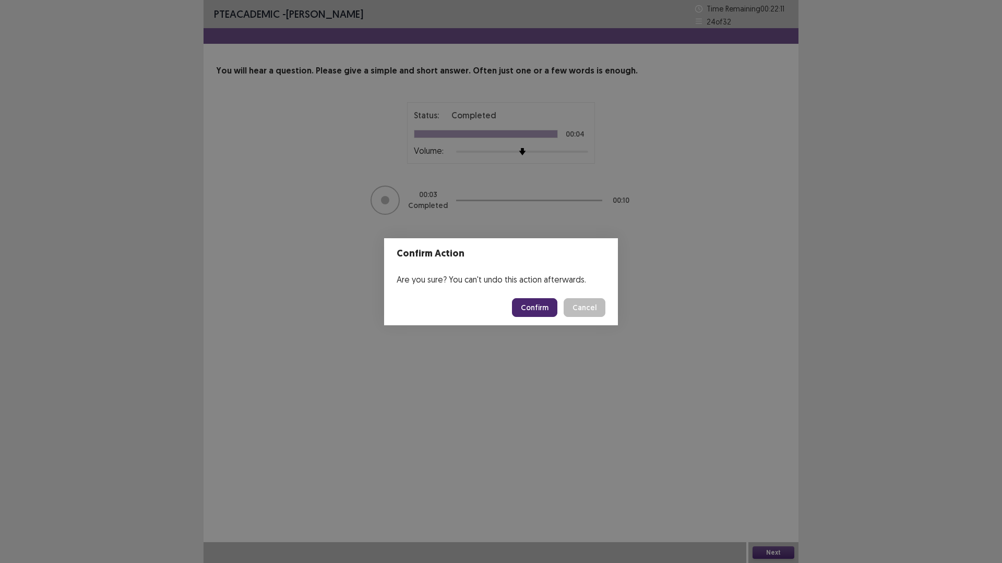
click at [531, 305] on button "Confirm" at bounding box center [534, 307] width 45 height 19
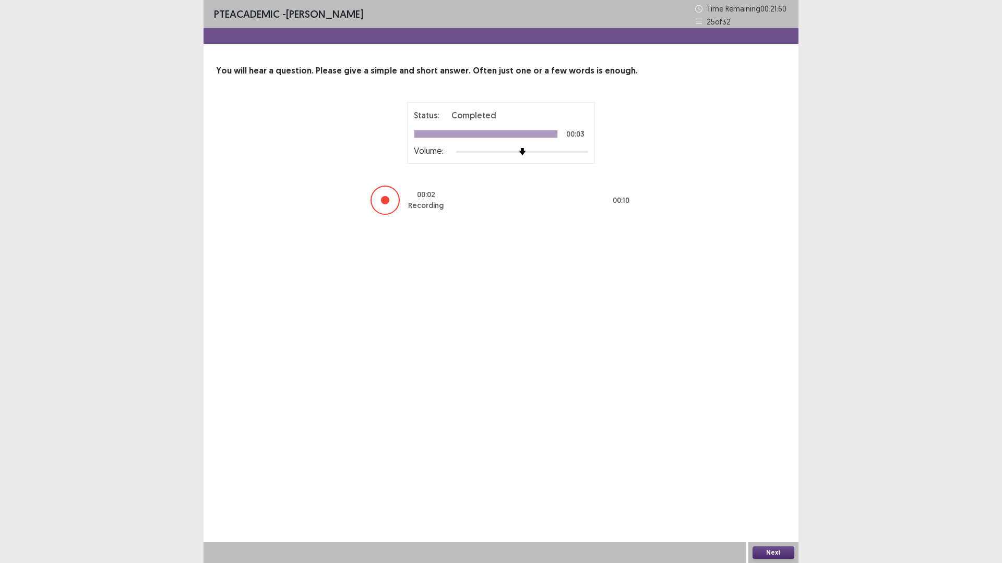
click at [783, 493] on button "Next" at bounding box center [773, 553] width 42 height 13
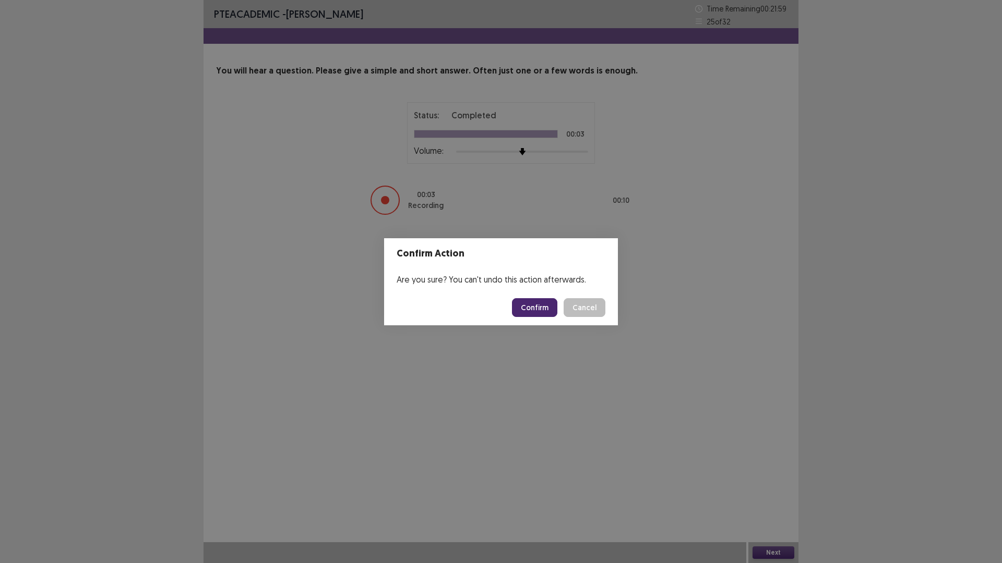
click at [535, 307] on button "Confirm" at bounding box center [534, 307] width 45 height 19
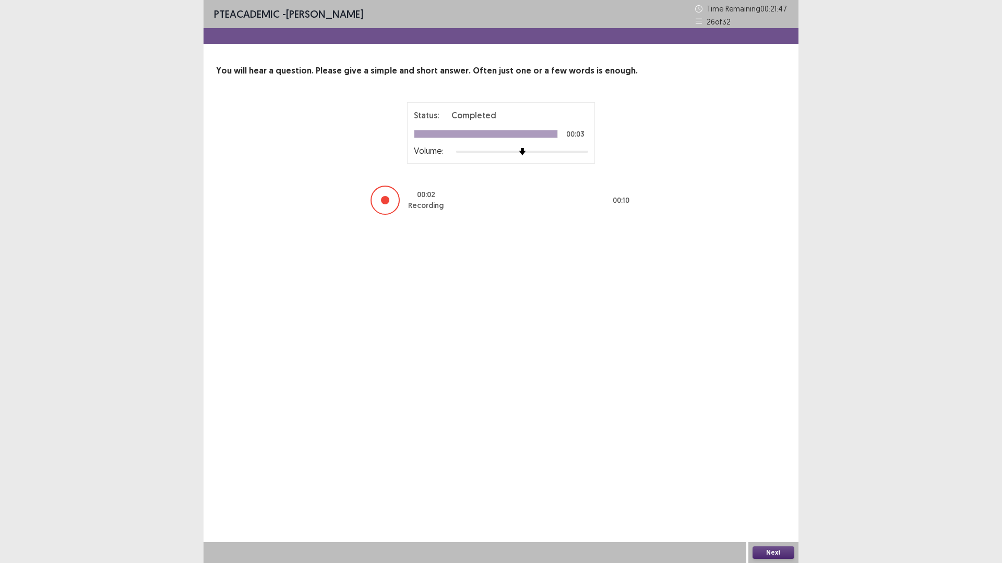
click at [764, 493] on button "Next" at bounding box center [773, 553] width 42 height 13
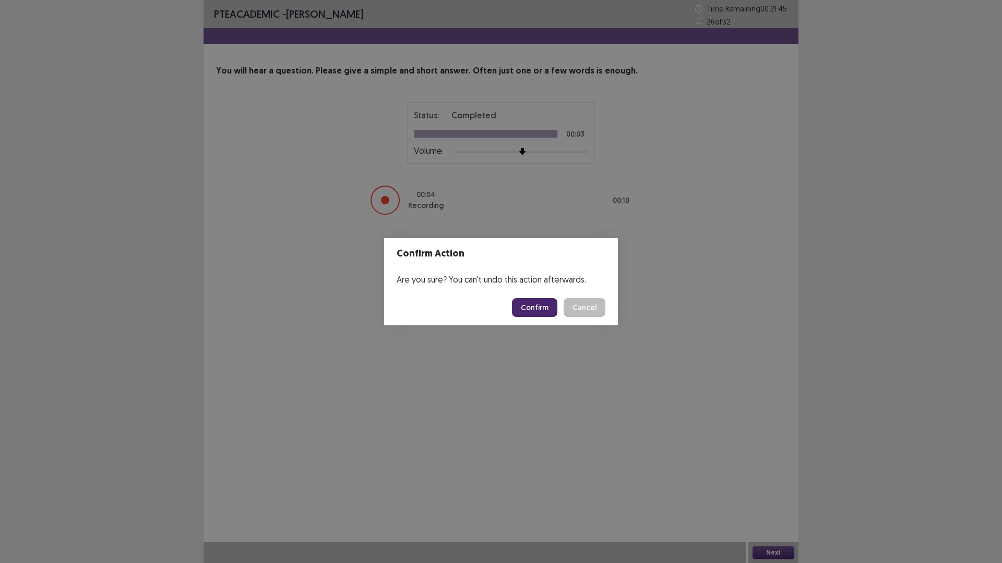
click at [525, 309] on button "Confirm" at bounding box center [534, 307] width 45 height 19
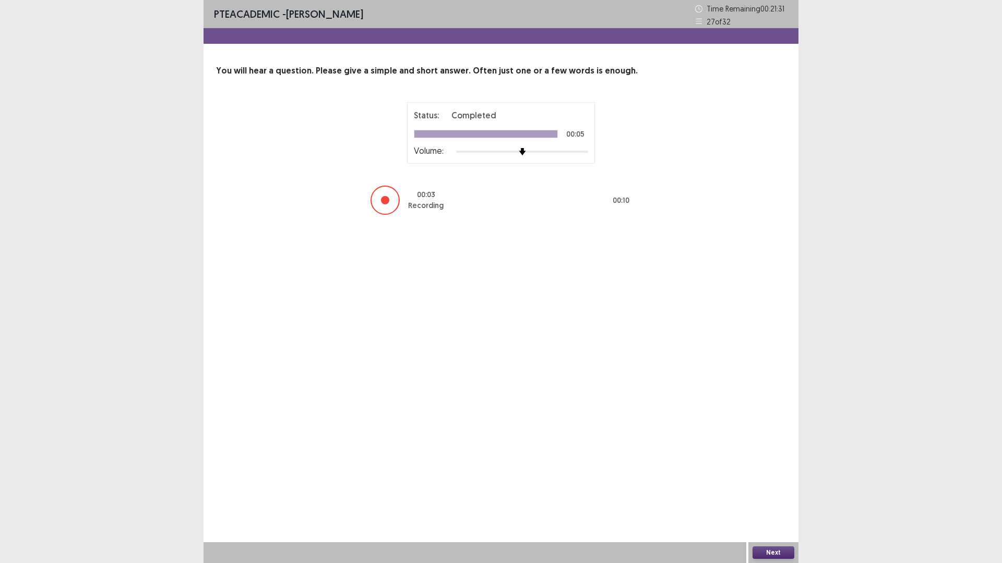
click at [781, 493] on button "Next" at bounding box center [773, 553] width 42 height 13
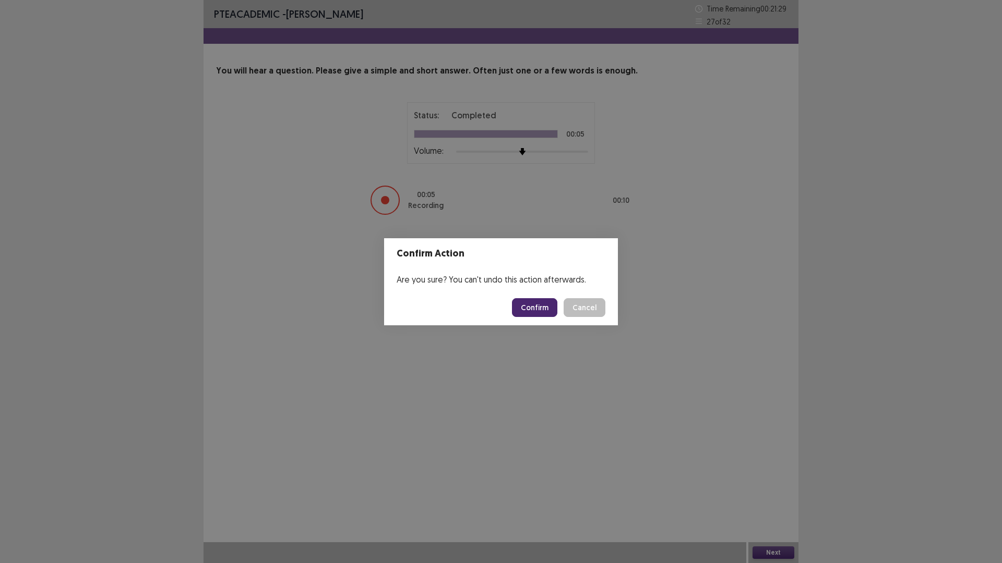
click at [529, 304] on button "Confirm" at bounding box center [534, 307] width 45 height 19
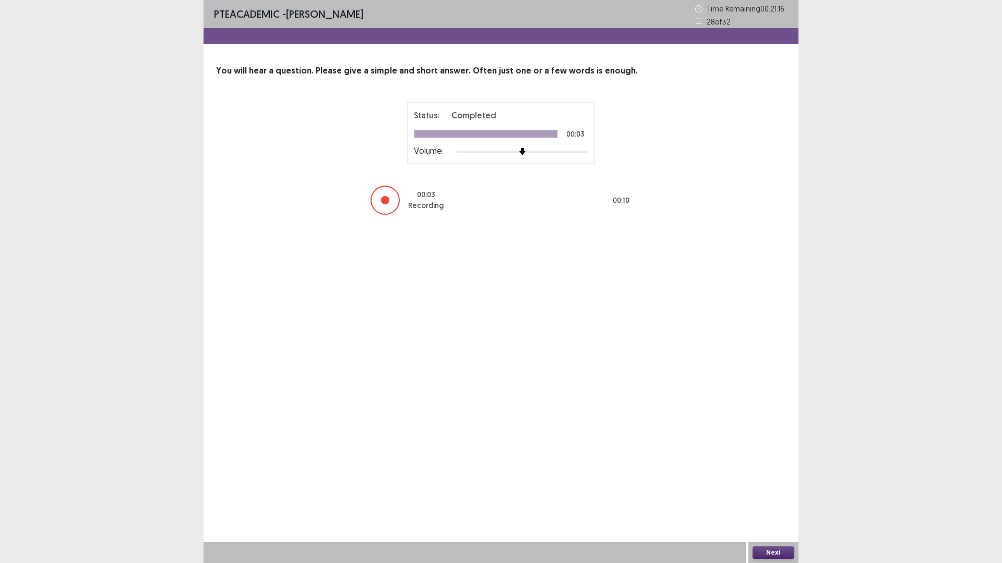
click at [778, 493] on button "Next" at bounding box center [773, 553] width 42 height 13
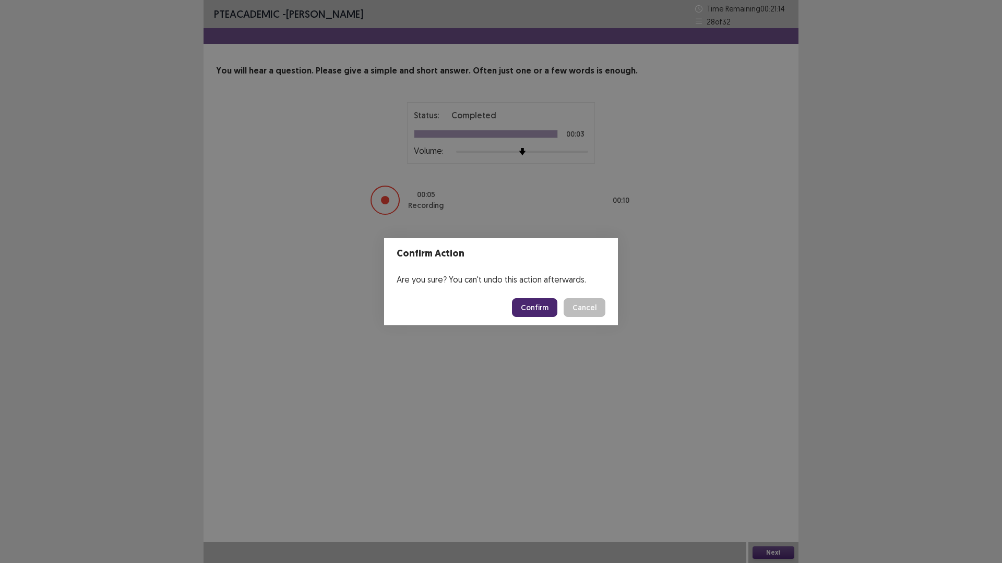
click at [537, 316] on button "Confirm" at bounding box center [534, 307] width 45 height 19
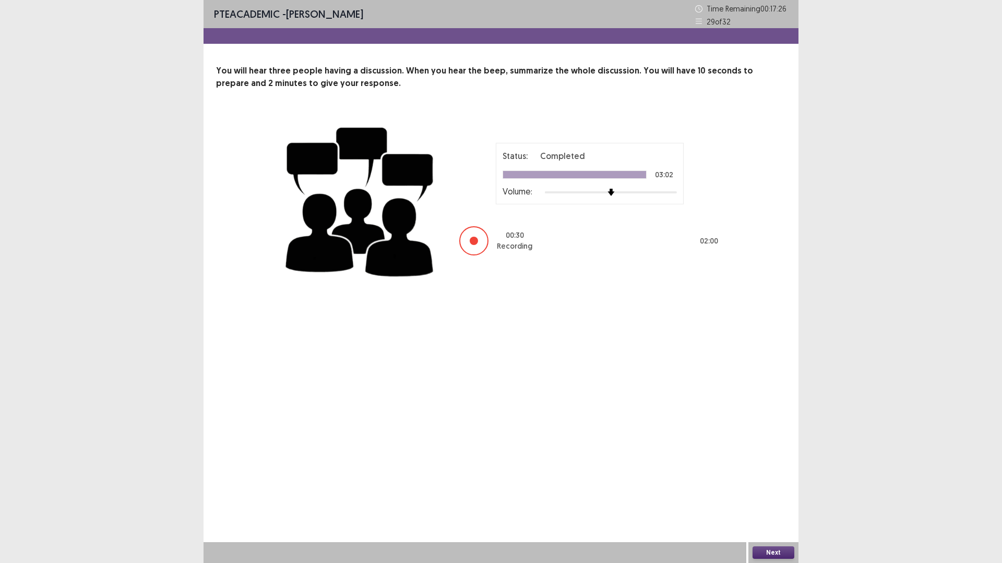
click at [786, 493] on button "Next" at bounding box center [773, 553] width 42 height 13
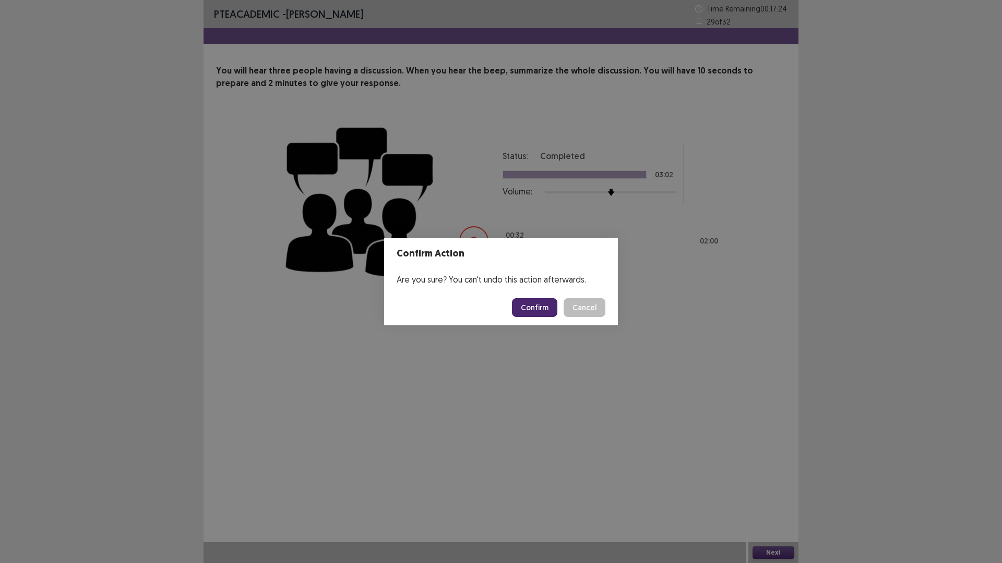
click at [533, 308] on button "Confirm" at bounding box center [534, 307] width 45 height 19
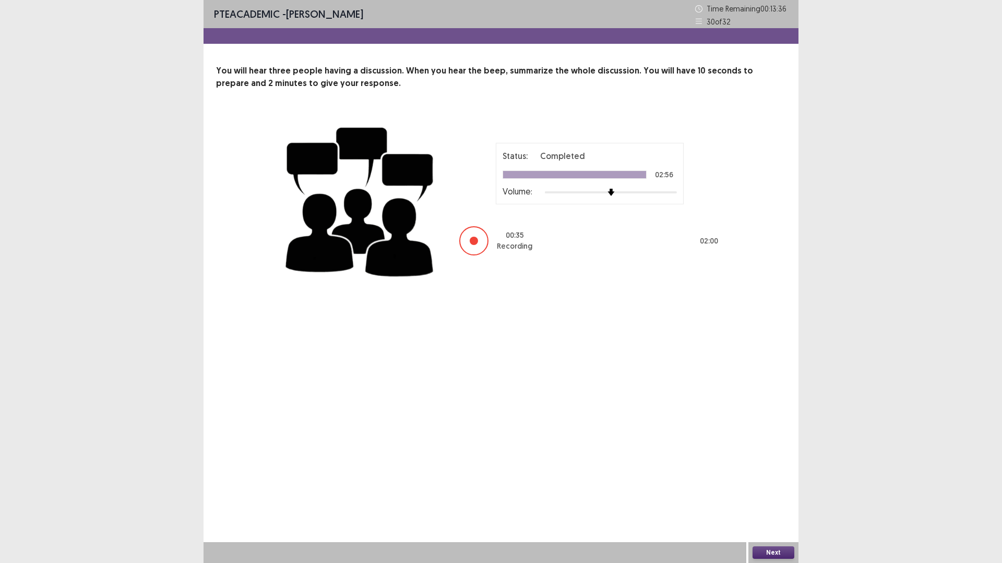
click at [771, 493] on button "Next" at bounding box center [773, 553] width 42 height 13
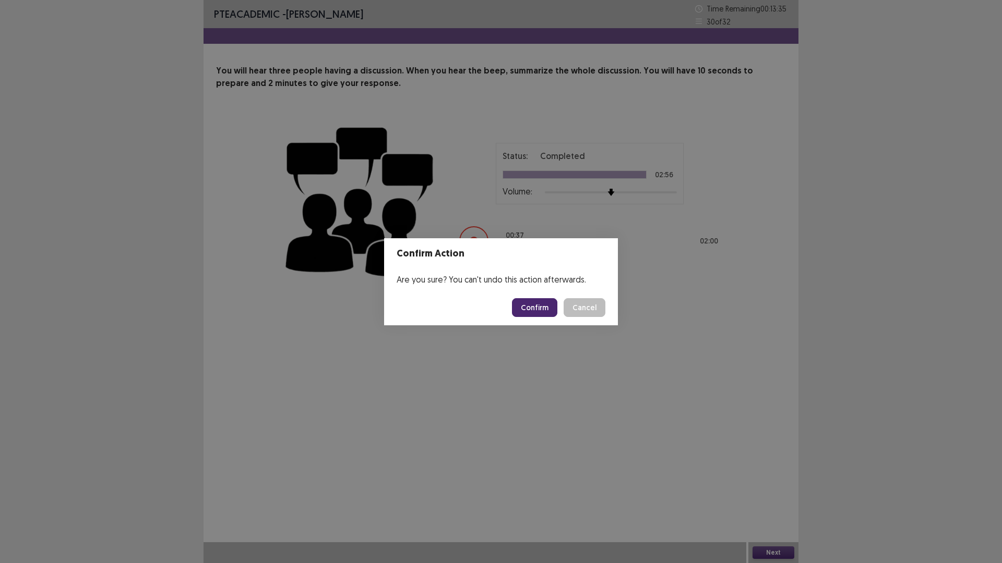
click at [534, 305] on button "Confirm" at bounding box center [534, 307] width 45 height 19
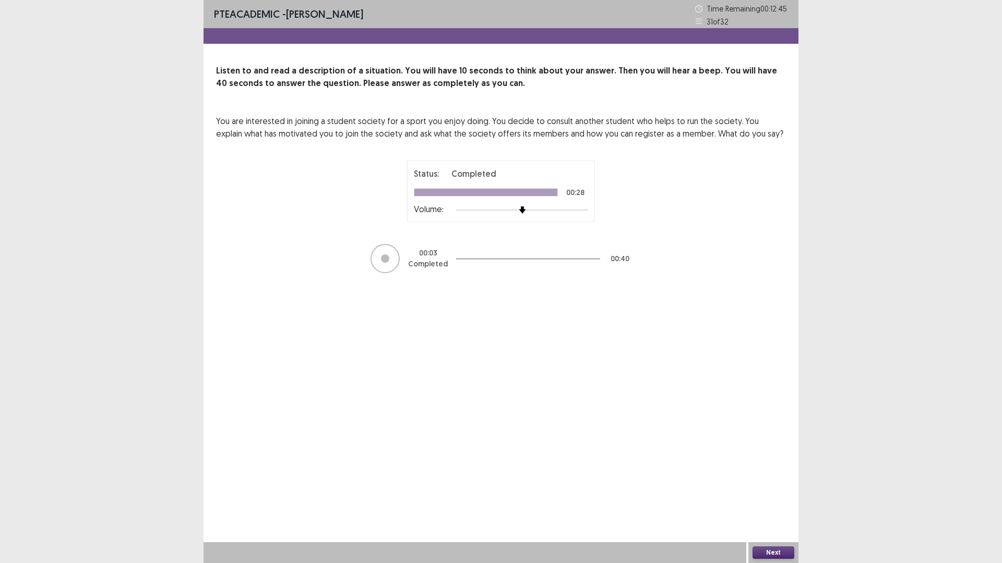
click at [784, 493] on button "Next" at bounding box center [773, 553] width 42 height 13
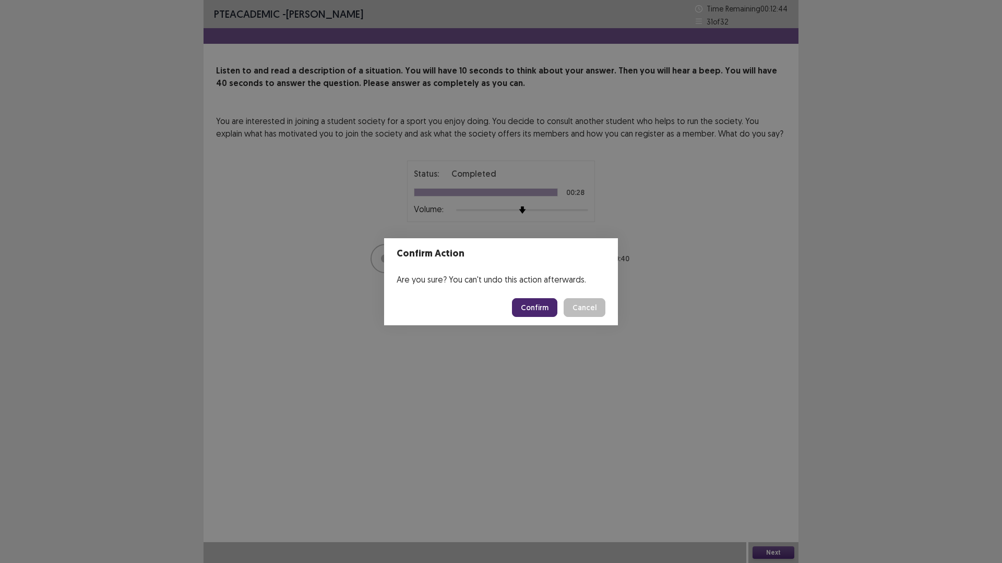
click at [543, 302] on button "Confirm" at bounding box center [534, 307] width 45 height 19
